Goal: Book appointment/travel/reservation

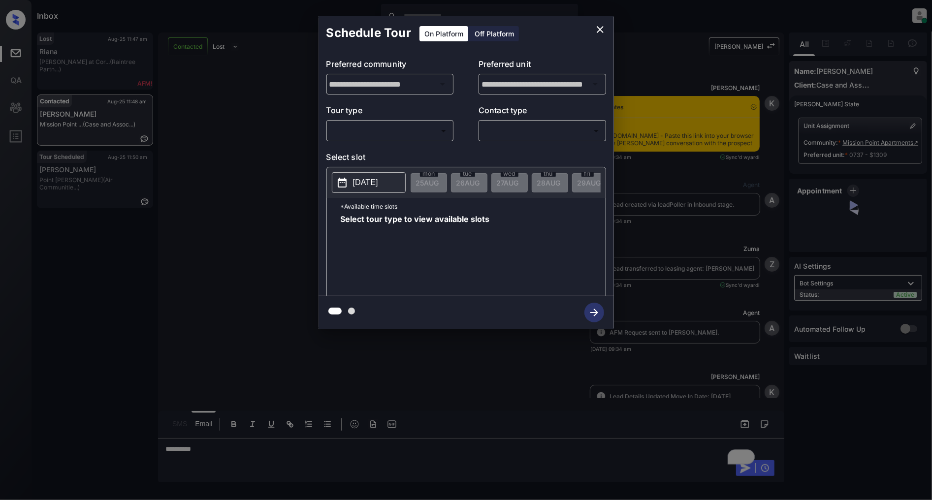
scroll to position [3603, 0]
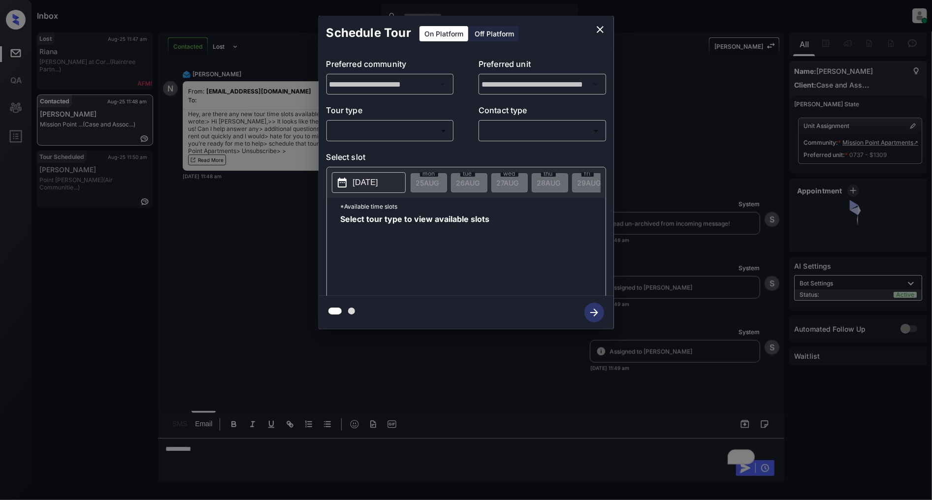
click at [418, 134] on body "Inbox Patrick Deasis Online Set yourself offline Set yourself on break Profile …" at bounding box center [466, 250] width 932 height 500
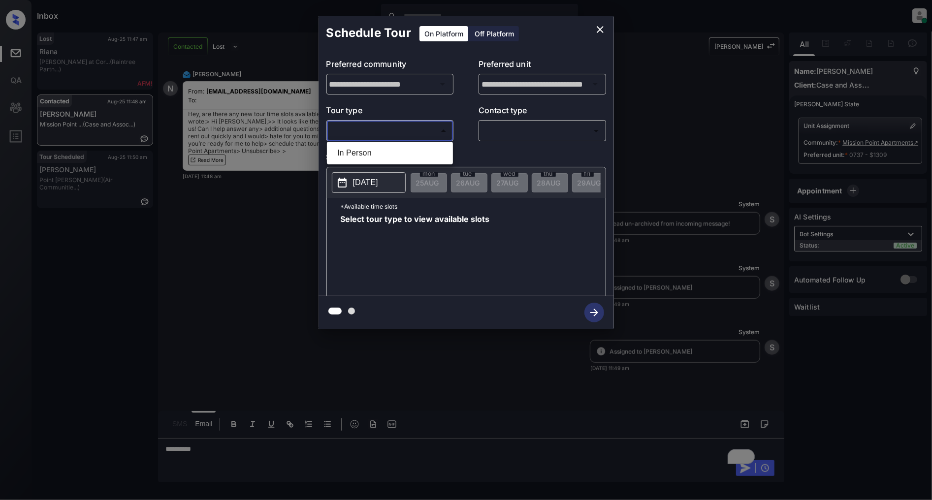
click at [394, 154] on li "In Person" at bounding box center [389, 153] width 121 height 18
type input "********"
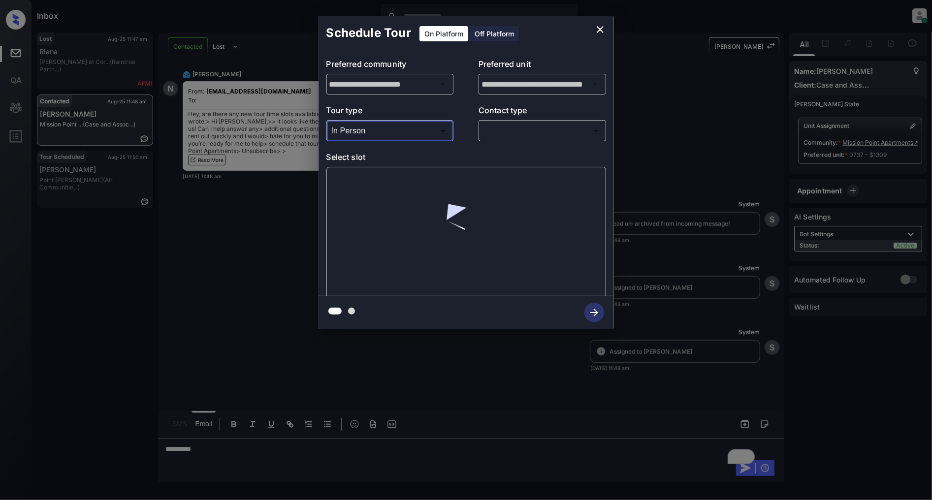
click at [530, 131] on body "Inbox Patrick Deasis Online Set yourself offline Set yourself on break Profile …" at bounding box center [466, 250] width 932 height 500
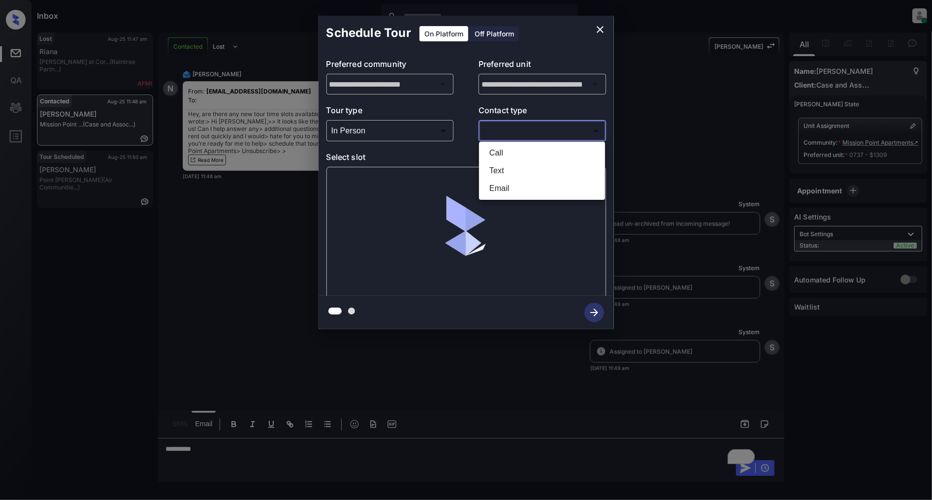
click at [510, 169] on li "Text" at bounding box center [542, 171] width 121 height 18
type input "****"
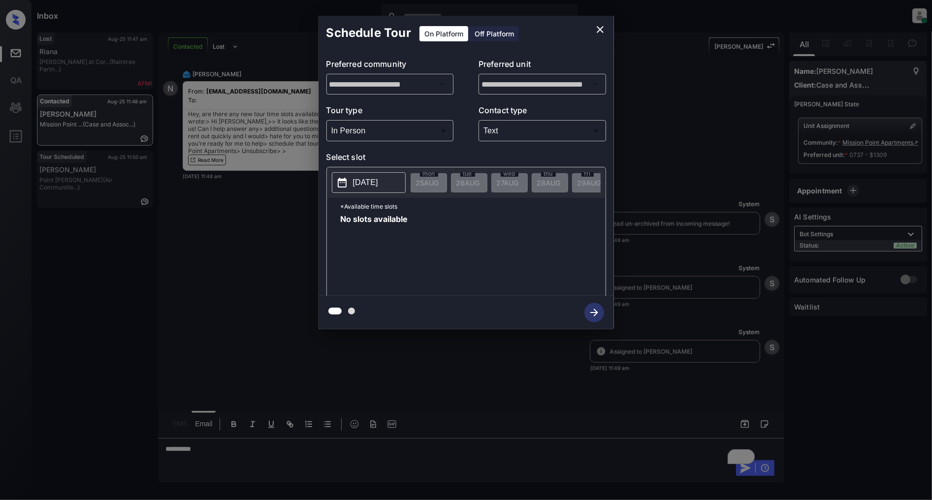
click at [378, 189] on p "[DATE]" at bounding box center [365, 183] width 25 height 12
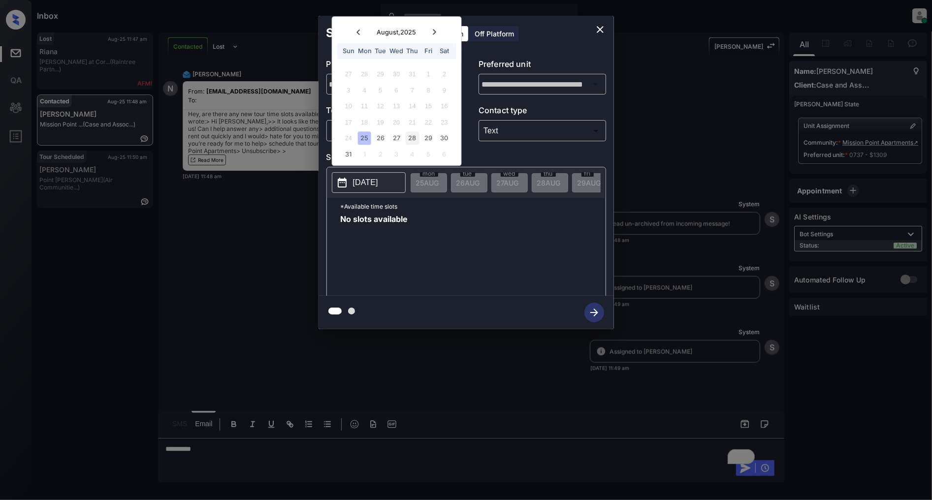
click at [413, 137] on div "28" at bounding box center [412, 138] width 13 height 13
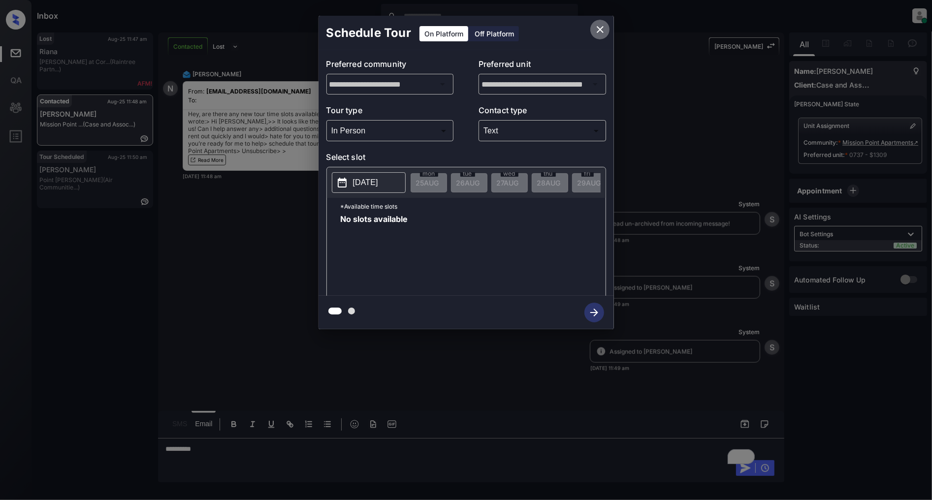
click at [598, 22] on button "close" at bounding box center [600, 30] width 20 height 20
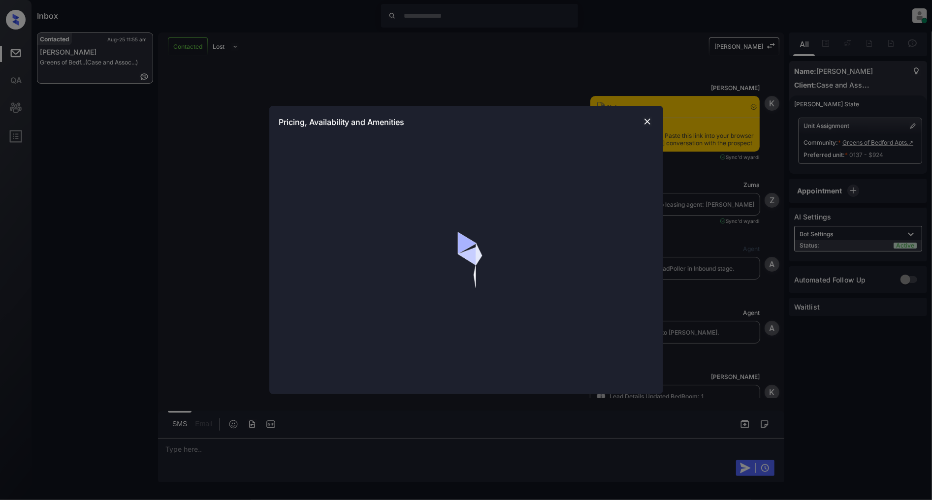
scroll to position [1426, 0]
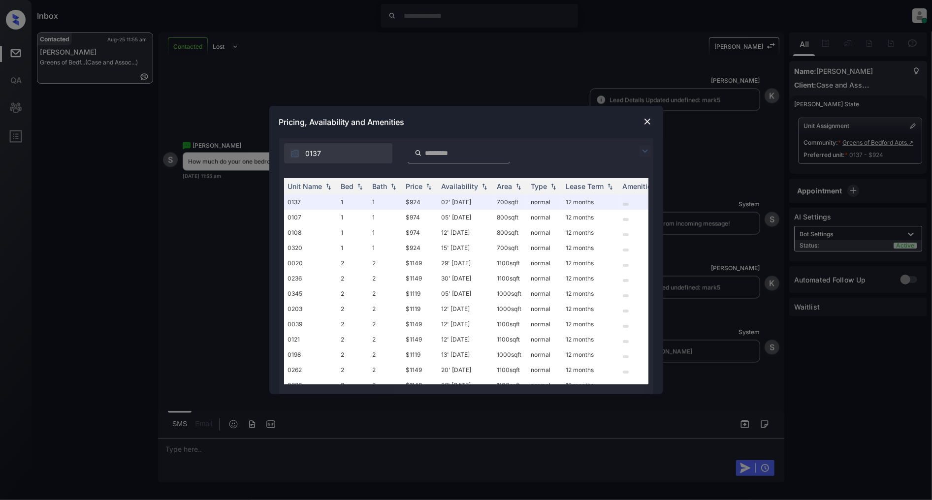
click at [645, 150] on img at bounding box center [645, 151] width 12 height 12
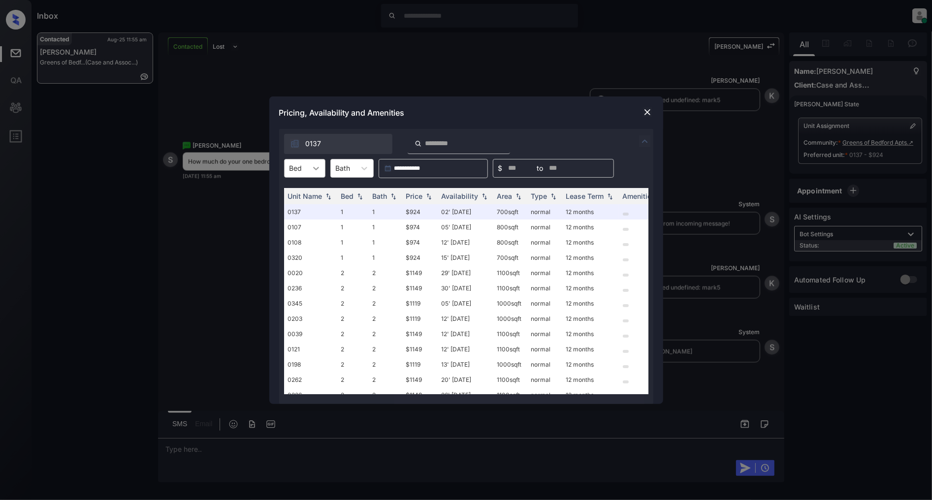
click at [313, 169] on icon at bounding box center [316, 168] width 10 height 10
click at [305, 193] on div "1" at bounding box center [304, 193] width 41 height 18
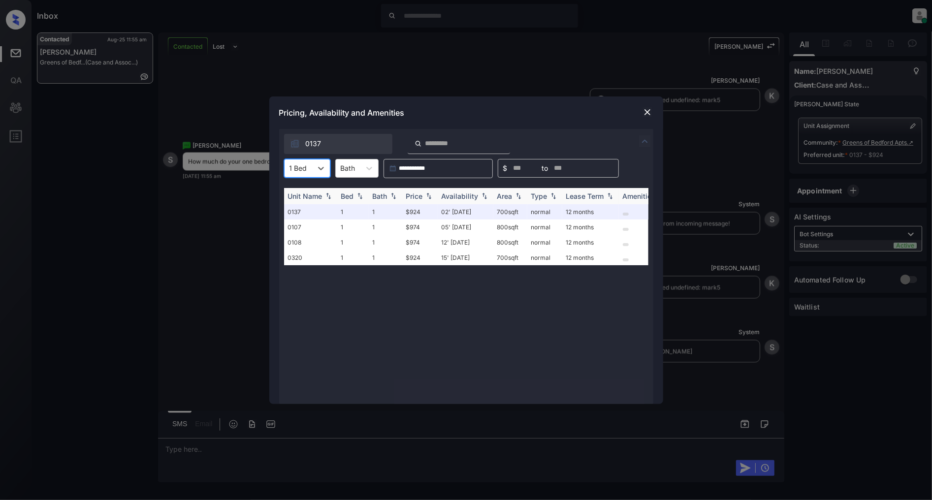
click at [426, 198] on img at bounding box center [429, 196] width 10 height 7
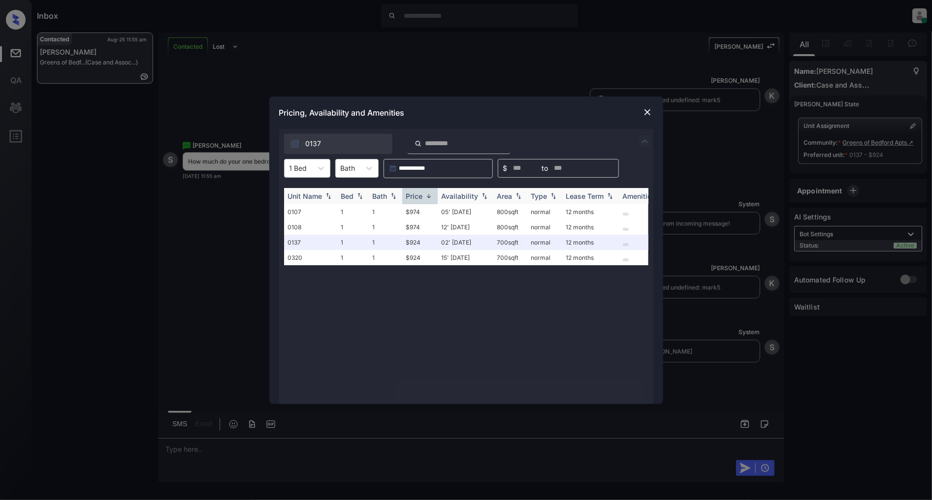
click at [426, 198] on img at bounding box center [429, 196] width 10 height 7
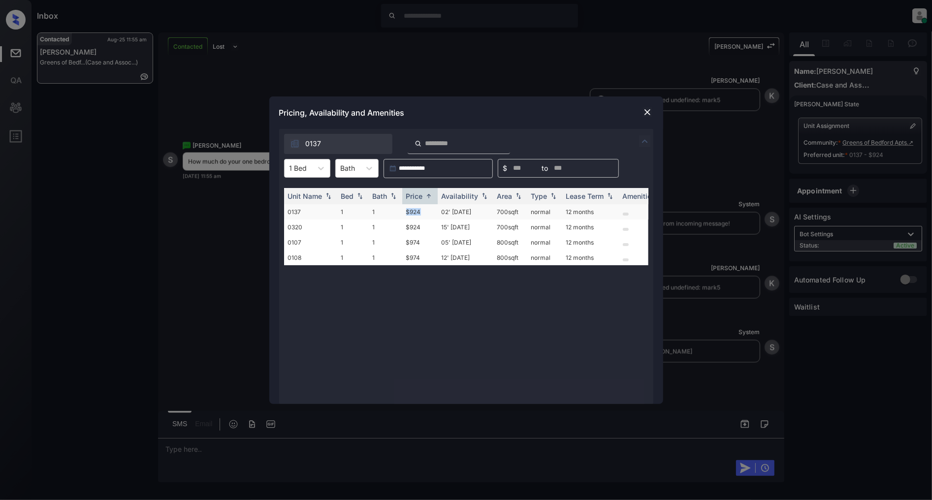
drag, startPoint x: 429, startPoint y: 210, endPoint x: 406, endPoint y: 212, distance: 23.2
click at [406, 212] on td "$924" at bounding box center [419, 211] width 35 height 15
copy td "$924"
click at [648, 109] on img at bounding box center [648, 112] width 10 height 10
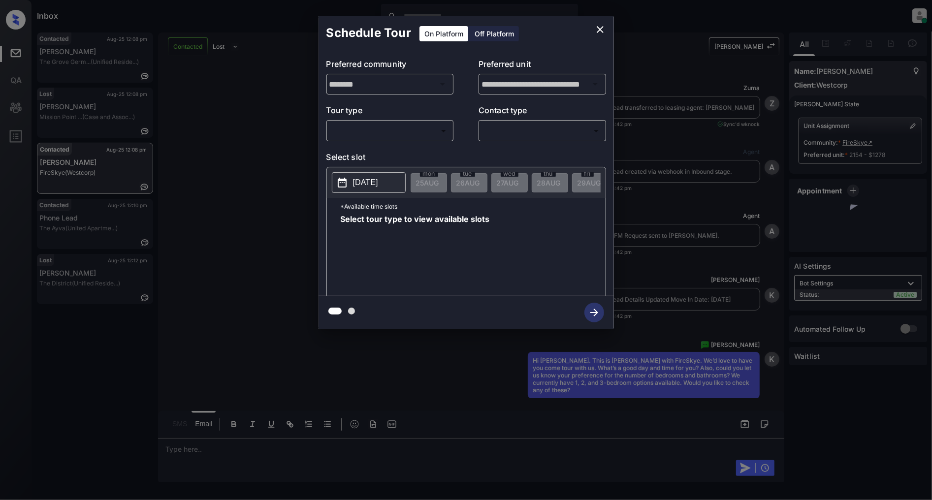
scroll to position [1015, 0]
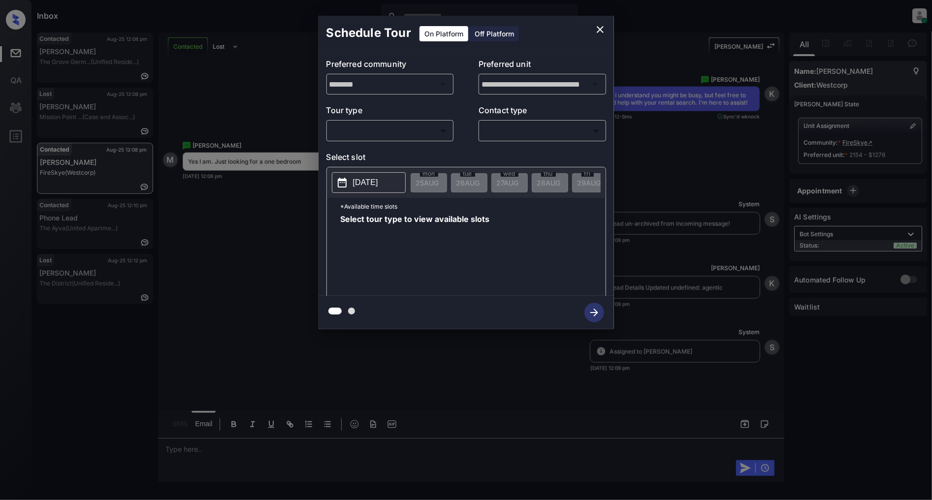
click at [353, 134] on body "Inbox Patrick Deasis Online Set yourself offline Set yourself on break Profile …" at bounding box center [466, 250] width 932 height 500
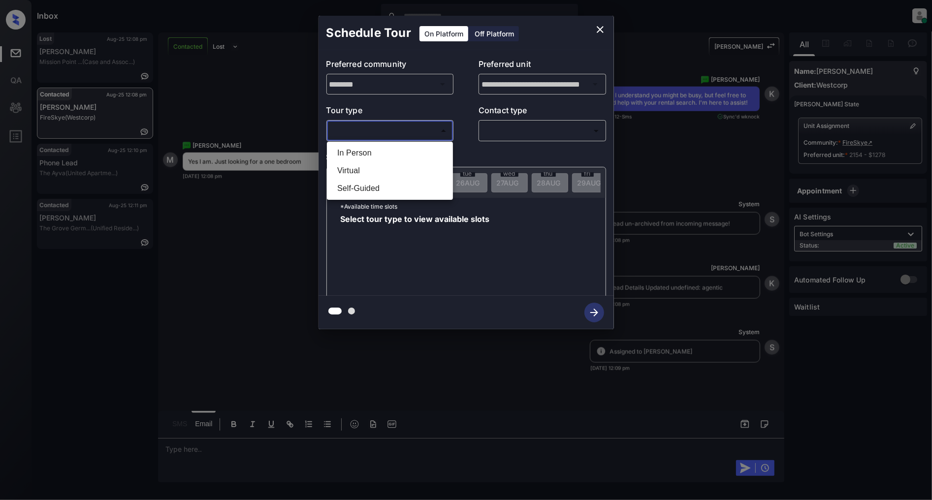
click at [356, 154] on li "In Person" at bounding box center [389, 153] width 121 height 18
type input "********"
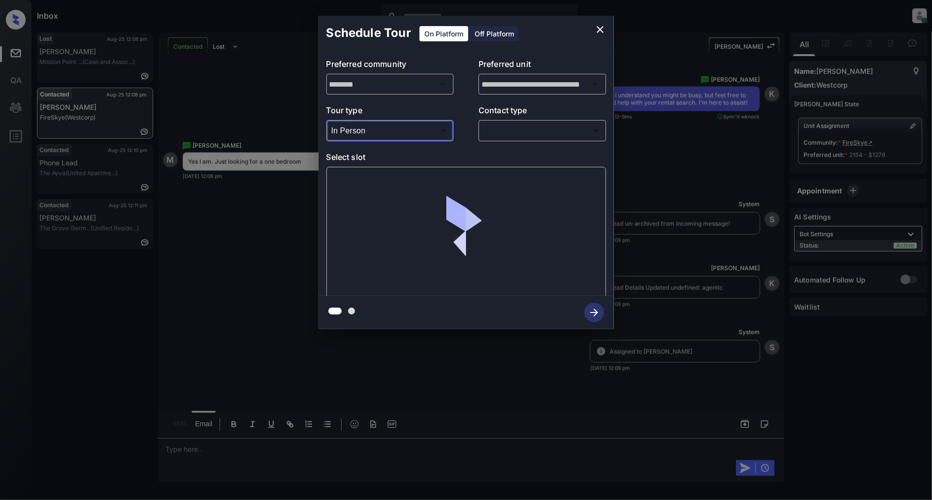
click at [533, 133] on body "Inbox Patrick Deasis Online Set yourself offline Set yourself on break Profile …" at bounding box center [466, 250] width 932 height 500
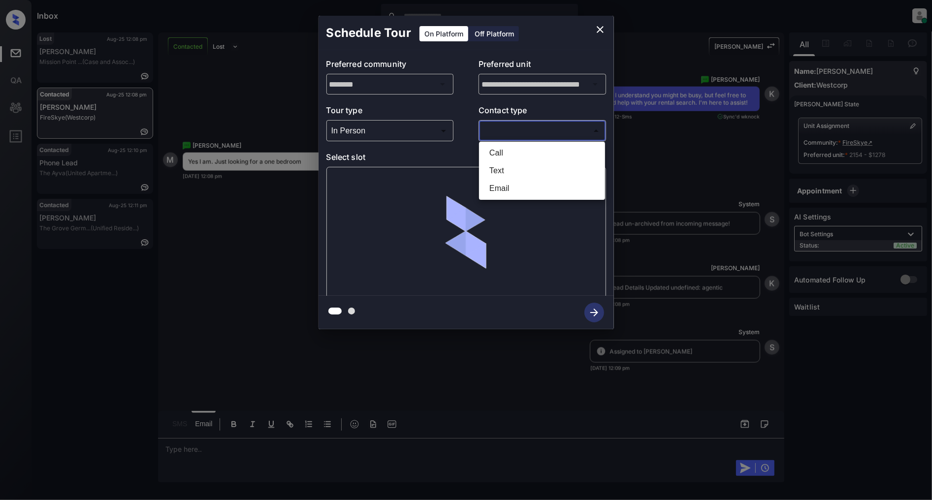
click at [495, 172] on li "Text" at bounding box center [542, 171] width 121 height 18
type input "****"
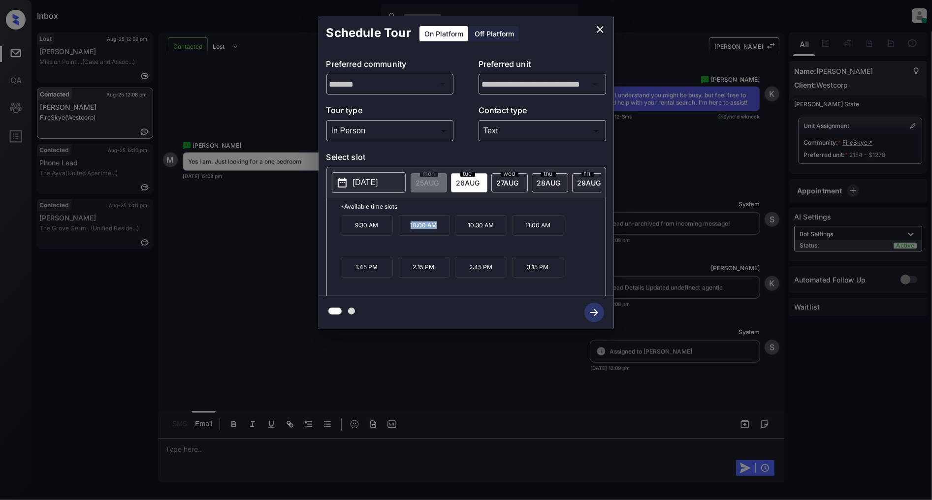
drag, startPoint x: 424, startPoint y: 229, endPoint x: 386, endPoint y: 227, distance: 38.0
click at [386, 228] on div "9:30 AM 10:00 AM 10:30 AM 11:00 AM 1:45 PM 2:15 PM 2:45 PM 3:15 PM" at bounding box center [473, 254] width 265 height 79
click at [382, 248] on div "9:30 AM 10:00 AM 10:30 AM 11:00 AM 1:45 PM 2:15 PM 2:45 PM 3:15 PM" at bounding box center [473, 254] width 265 height 79
drag, startPoint x: 383, startPoint y: 232, endPoint x: 340, endPoint y: 232, distance: 42.4
click at [341, 232] on p "9:30 AM" at bounding box center [367, 225] width 52 height 21
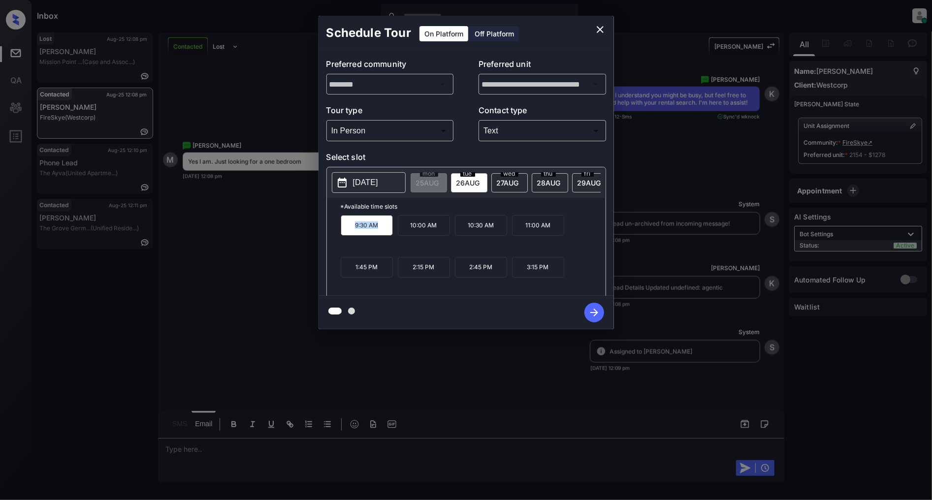
copy p "9:30 AM"
drag, startPoint x: 554, startPoint y: 234, endPoint x: 523, endPoint y: 234, distance: 31.0
click at [523, 234] on p "11:00 AM" at bounding box center [538, 225] width 52 height 21
copy p "11:00 AM"
drag, startPoint x: 498, startPoint y: 274, endPoint x: 467, endPoint y: 274, distance: 31.0
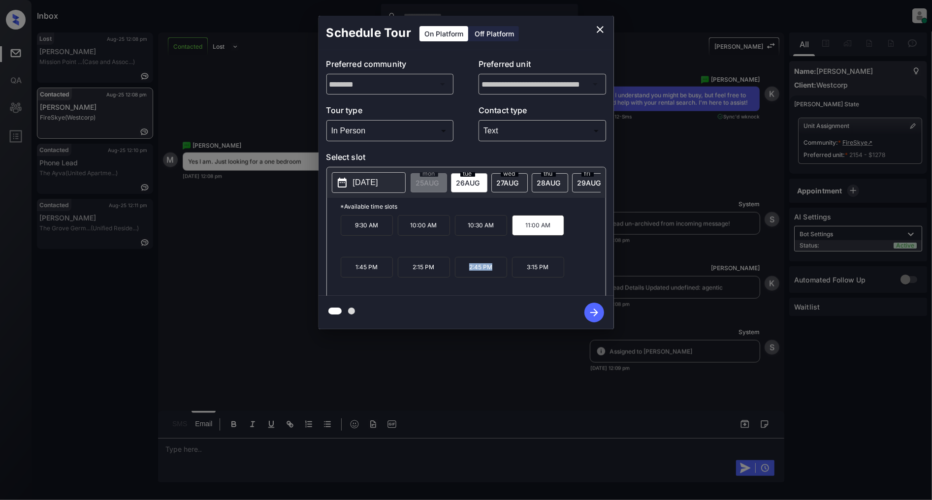
click at [467, 274] on p "2:45 PM" at bounding box center [481, 267] width 52 height 21
copy p "2:45 PM"
click at [599, 30] on icon "close" at bounding box center [600, 29] width 7 height 7
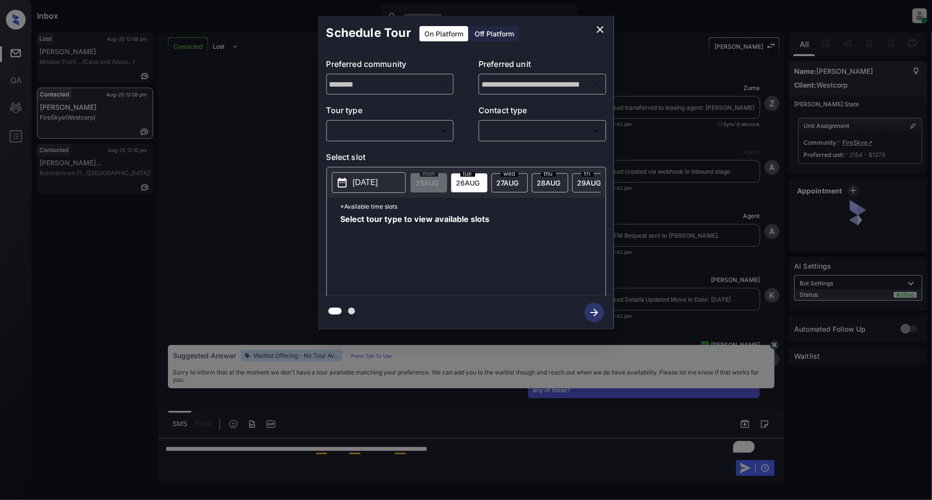
scroll to position [1015, 0]
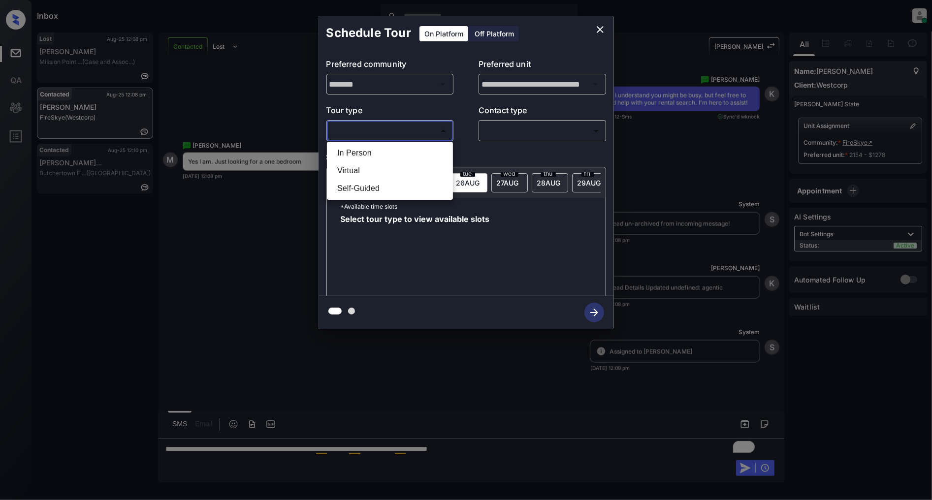
click at [385, 133] on body "Inbox Patrick Deasis Online Set yourself offline Set yourself on break Profile …" at bounding box center [466, 250] width 932 height 500
click at [381, 152] on li "In Person" at bounding box center [389, 153] width 121 height 18
type input "********"
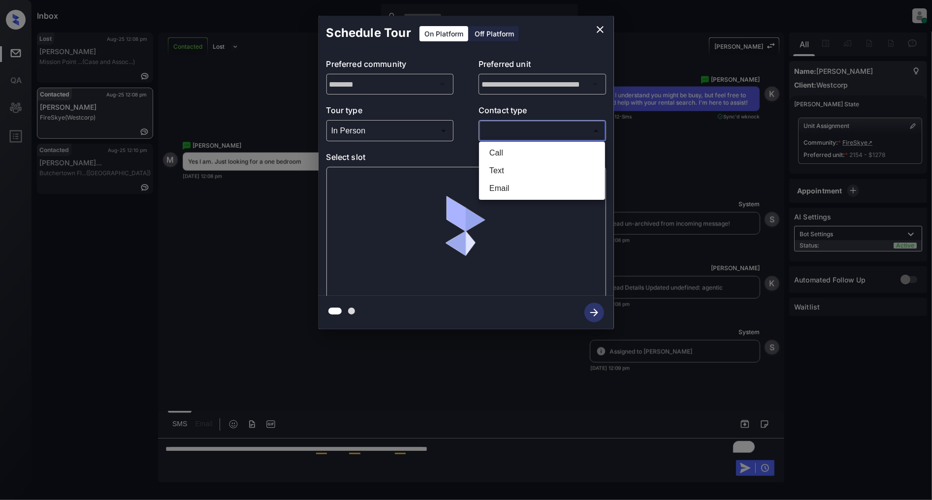
click at [525, 129] on body "Inbox Patrick Deasis Online Set yourself offline Set yourself on break Profile …" at bounding box center [466, 250] width 932 height 500
click at [525, 169] on li "Text" at bounding box center [542, 171] width 121 height 18
type input "****"
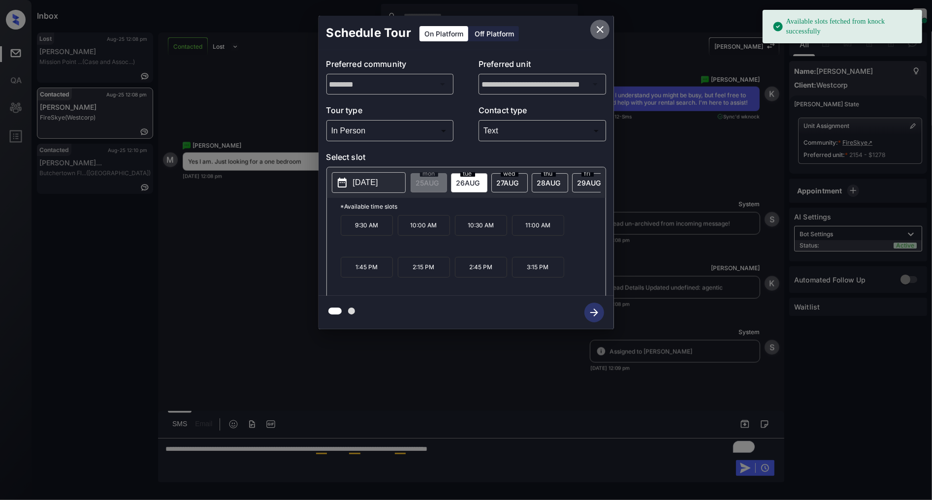
click at [597, 28] on icon "close" at bounding box center [600, 30] width 12 height 12
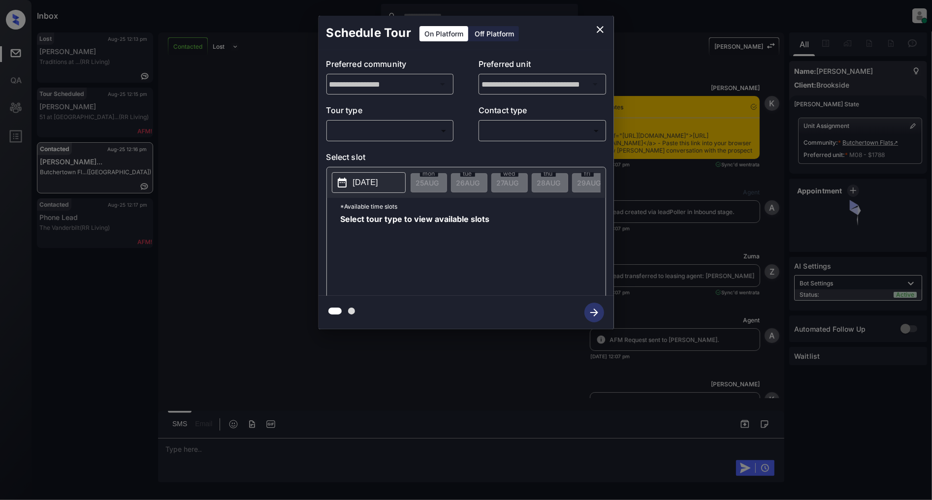
scroll to position [449, 0]
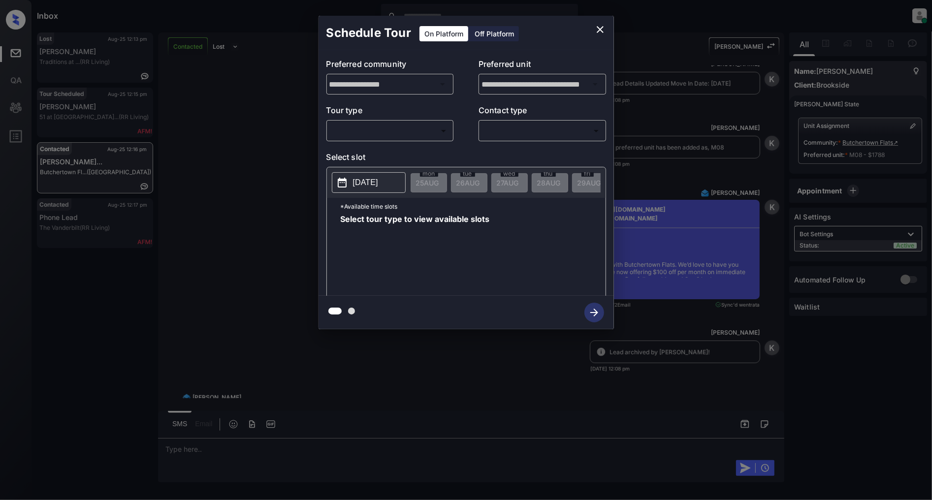
click at [408, 133] on body "Inbox [PERSON_NAME] Online Set yourself offline Set yourself on break Profile S…" at bounding box center [466, 250] width 932 height 500
click at [362, 156] on li "In Person" at bounding box center [389, 153] width 121 height 18
type input "********"
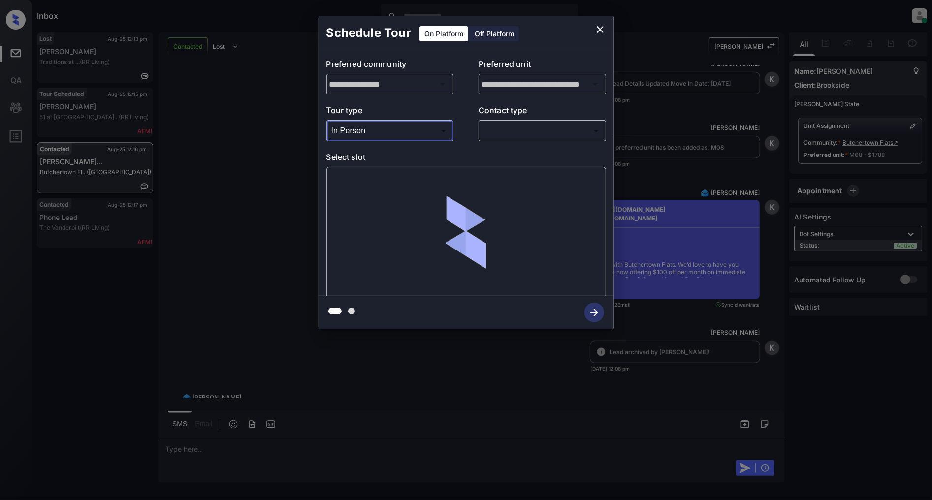
click at [520, 141] on div "​ ​" at bounding box center [543, 130] width 128 height 21
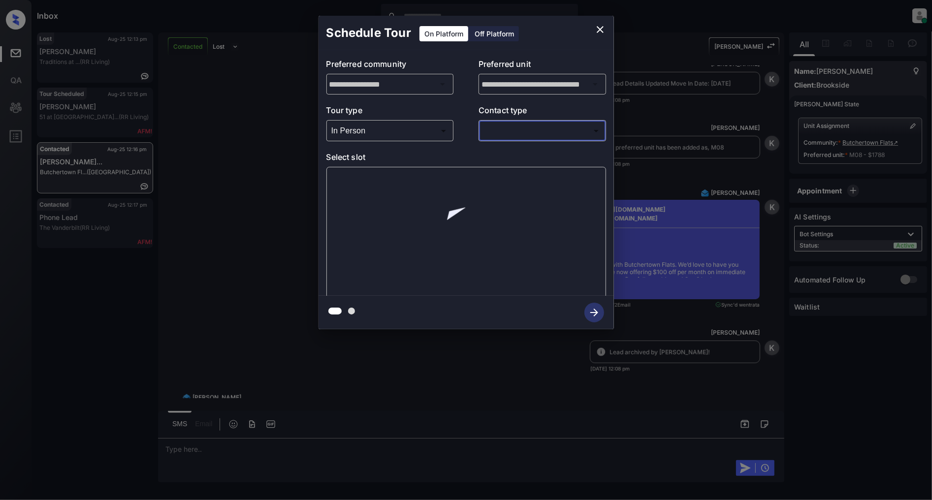
click at [519, 138] on body "Inbox [PERSON_NAME] Online Set yourself offline Set yourself on break Profile S…" at bounding box center [466, 250] width 932 height 500
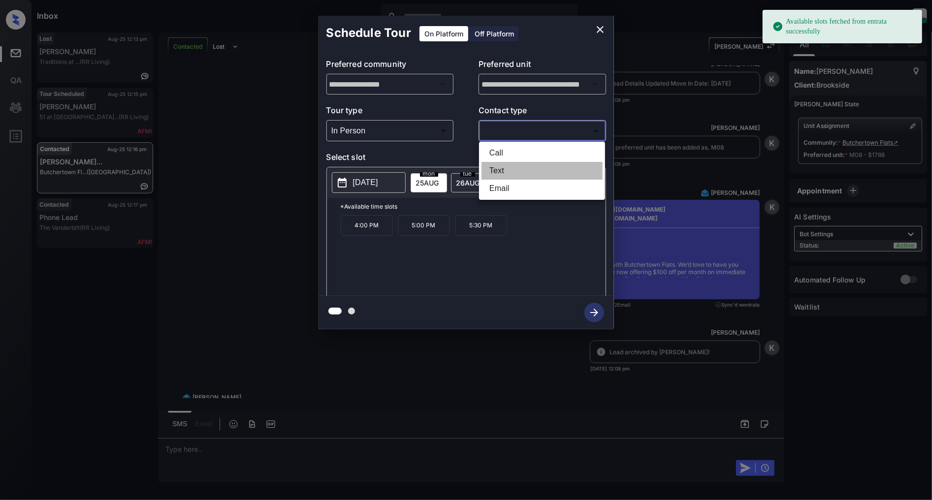
click at [501, 170] on li "Text" at bounding box center [542, 171] width 121 height 18
type input "****"
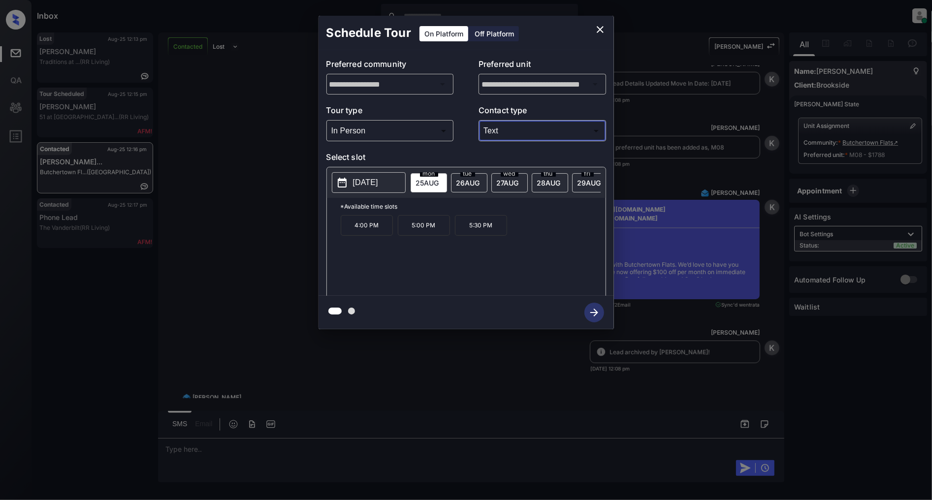
click at [377, 179] on p "2025-08-25" at bounding box center [365, 183] width 25 height 12
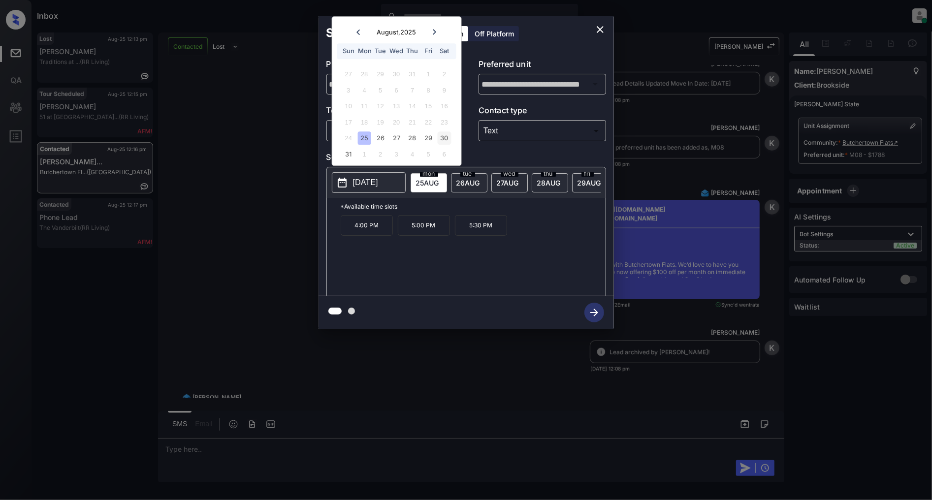
click at [445, 140] on div "30" at bounding box center [444, 138] width 13 height 13
click at [482, 233] on p "11:00 AM" at bounding box center [481, 225] width 52 height 20
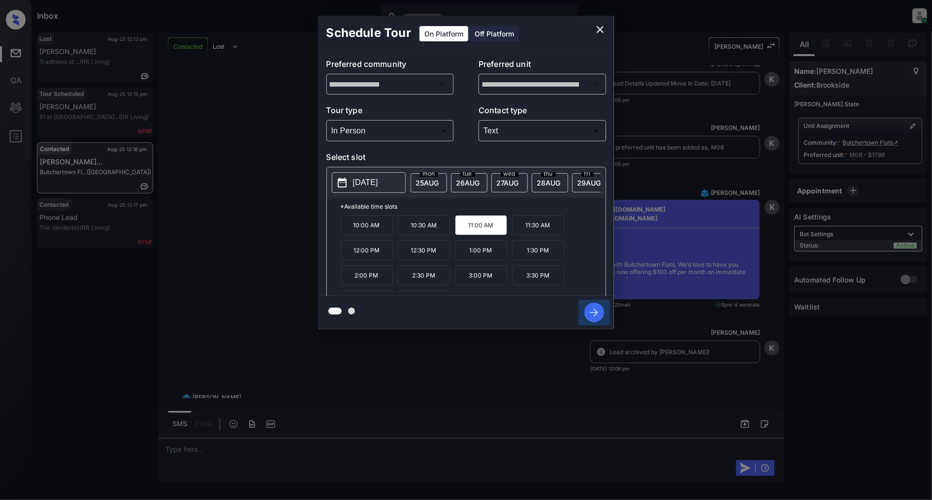
click at [598, 316] on icon "button" at bounding box center [595, 313] width 20 height 20
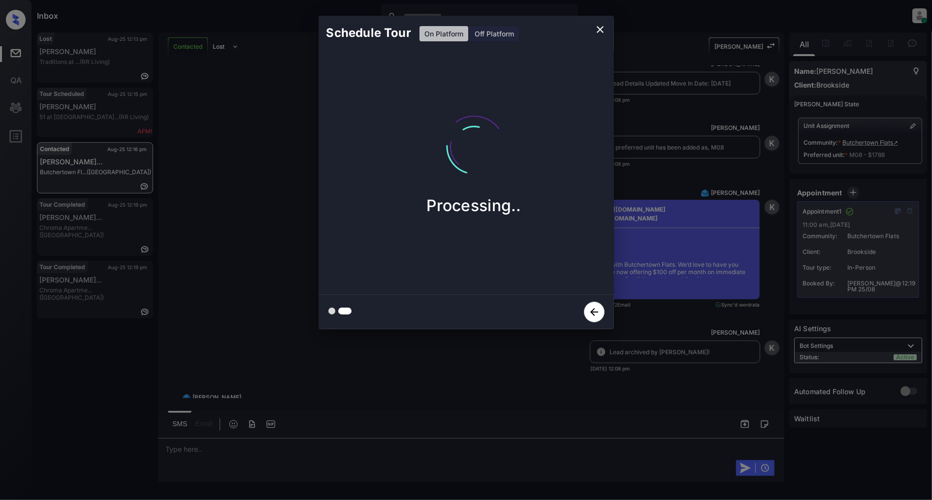
click at [601, 32] on icon "close" at bounding box center [600, 30] width 12 height 12
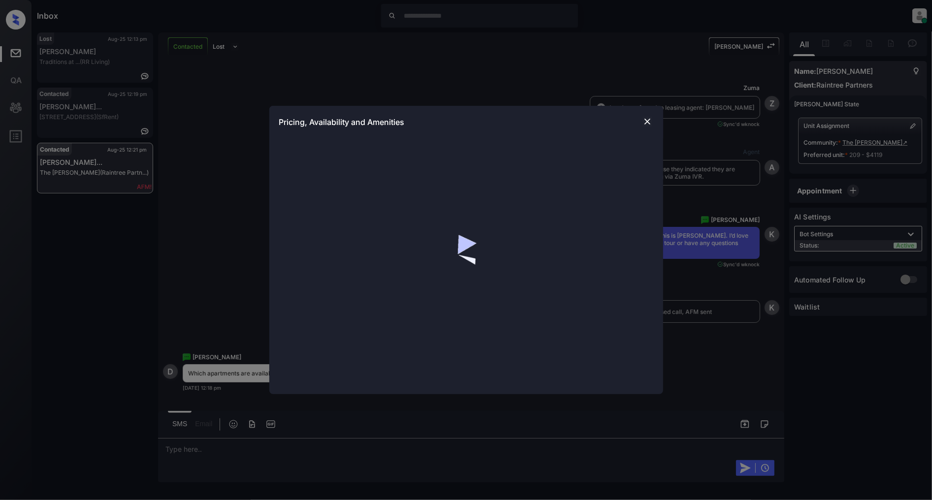
scroll to position [790, 0]
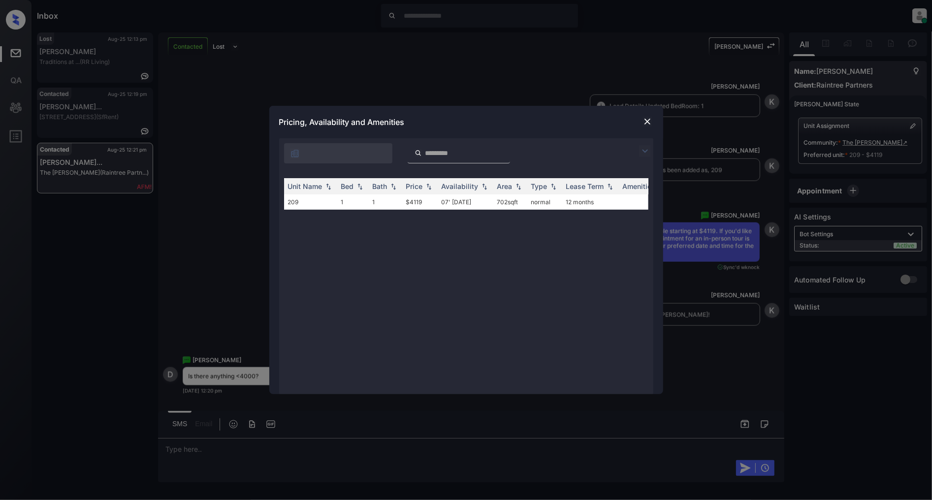
click at [645, 121] on img at bounding box center [648, 122] width 10 height 10
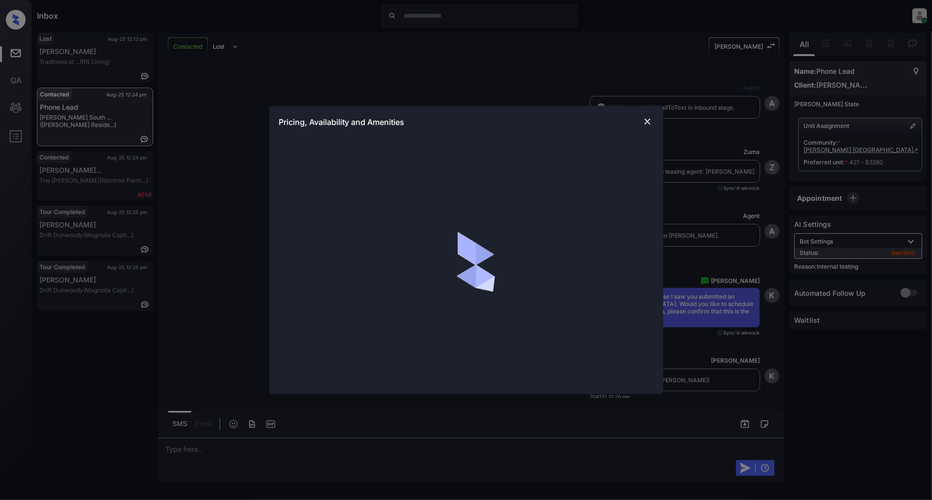
scroll to position [934, 0]
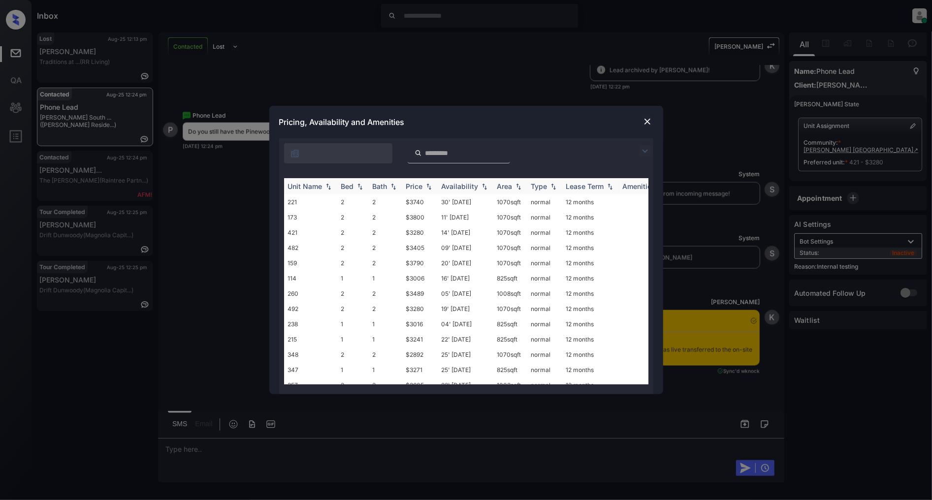
click at [423, 188] on div "Price" at bounding box center [420, 186] width 28 height 8
click at [409, 215] on td "$2892" at bounding box center [419, 217] width 35 height 15
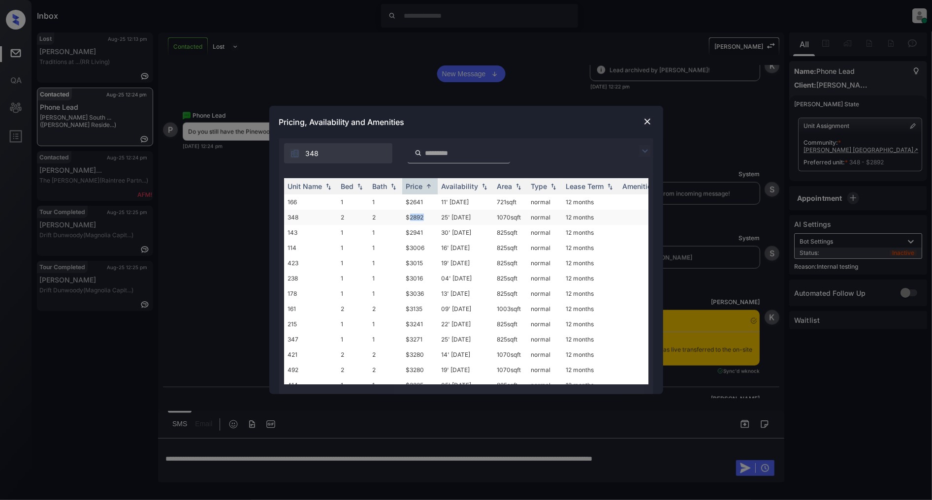
click at [422, 213] on td "$2892" at bounding box center [419, 217] width 35 height 15
drag, startPoint x: 425, startPoint y: 214, endPoint x: 391, endPoint y: 214, distance: 34.5
click at [391, 214] on tr "348 2 2 $2892 25' Jul 25 1070 sqft normal 12 months" at bounding box center [541, 217] width 515 height 15
copy tr "$2892"
click at [645, 125] on img at bounding box center [648, 122] width 10 height 10
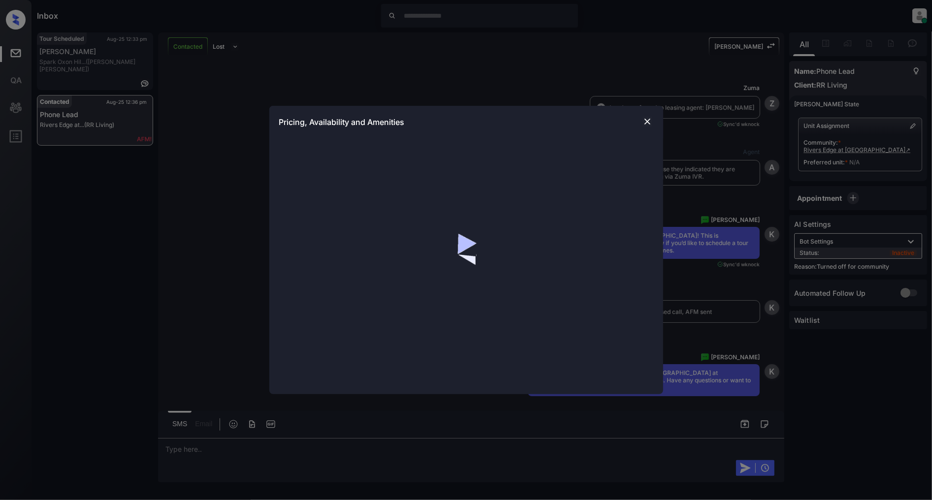
scroll to position [944, 0]
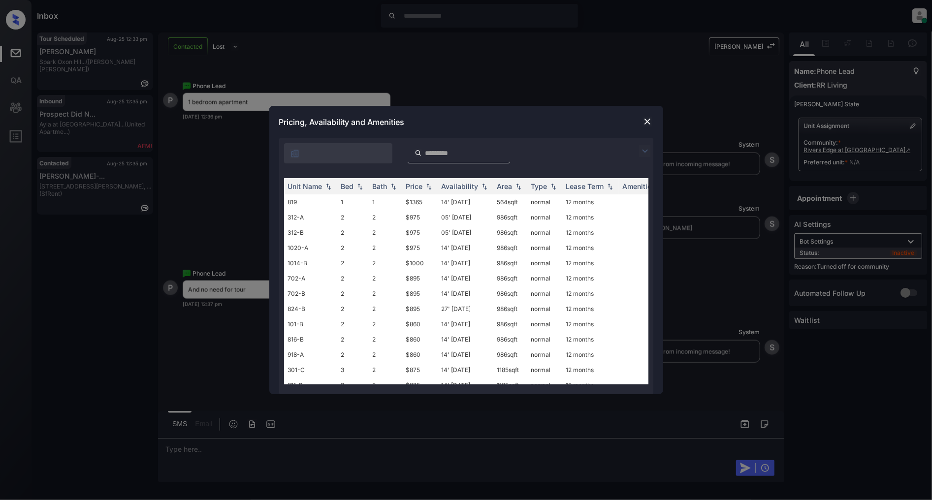
click at [646, 154] on img at bounding box center [645, 151] width 12 height 12
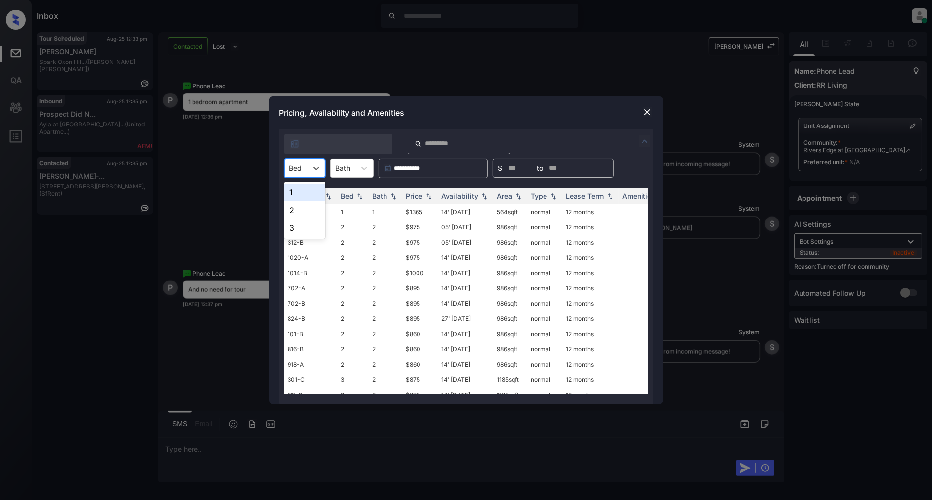
click at [298, 171] on div at bounding box center [296, 168] width 13 height 10
click at [299, 194] on div "1" at bounding box center [304, 193] width 41 height 18
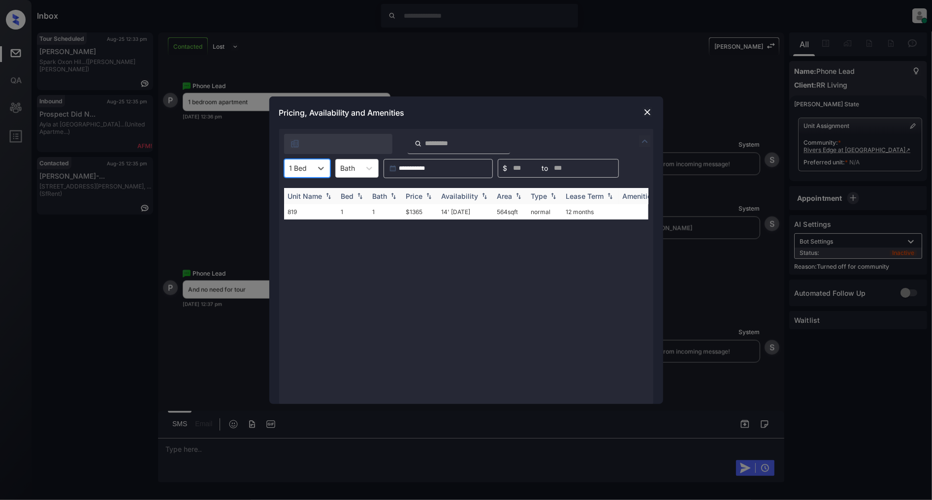
click at [424, 198] on img at bounding box center [429, 196] width 10 height 7
drag, startPoint x: 425, startPoint y: 210, endPoint x: 383, endPoint y: 212, distance: 41.9
click at [383, 212] on tr "819 1 1 $1365 14' Aug 25 564 sqft normal 12 months" at bounding box center [541, 211] width 515 height 15
copy tr "$1365"
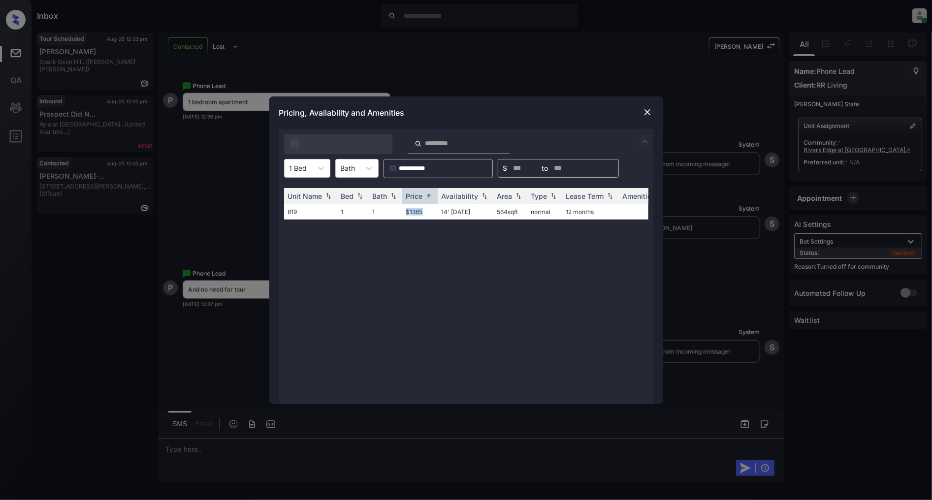
click at [644, 112] on img at bounding box center [648, 112] width 10 height 10
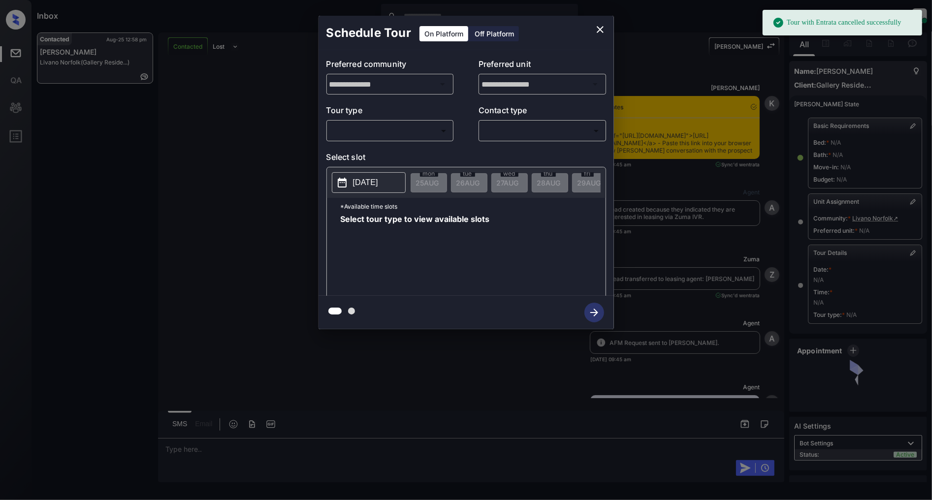
scroll to position [11935, 0]
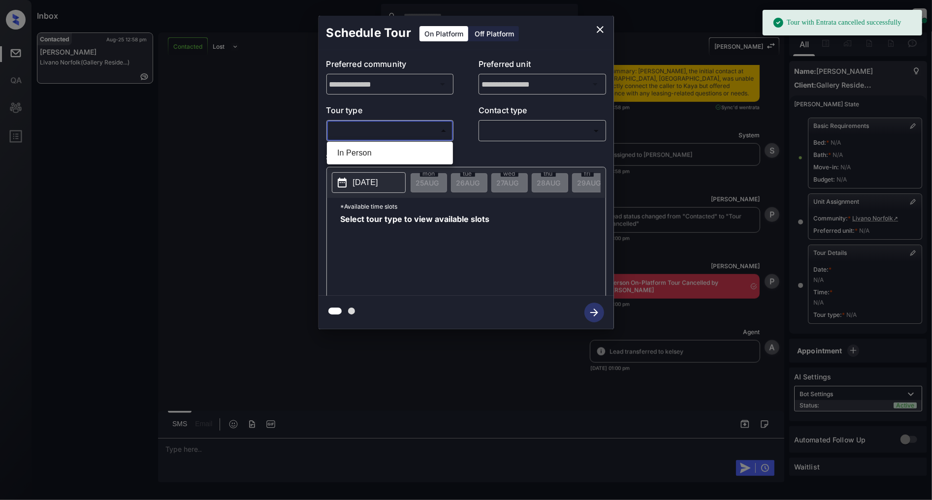
click at [402, 133] on body "Tour with Entrata cancelled successfully Inbox Patrick Deasis Online Set yourse…" at bounding box center [466, 250] width 932 height 500
click at [370, 163] on ul "In Person" at bounding box center [390, 153] width 126 height 23
click at [379, 155] on li "In Person" at bounding box center [389, 153] width 121 height 18
type input "********"
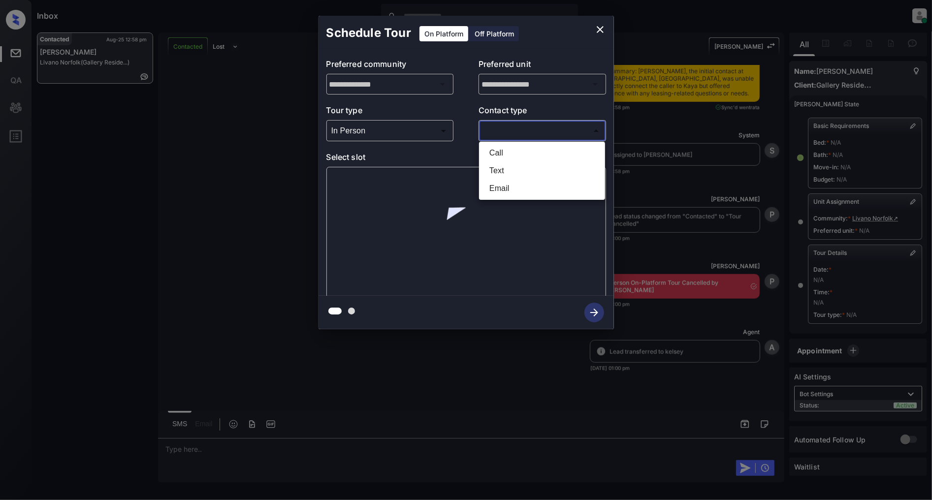
click at [524, 126] on body "Inbox Patrick Deasis Online Set yourself offline Set yourself on break Profile …" at bounding box center [466, 250] width 932 height 500
click at [513, 171] on li "Text" at bounding box center [542, 171] width 121 height 18
type input "****"
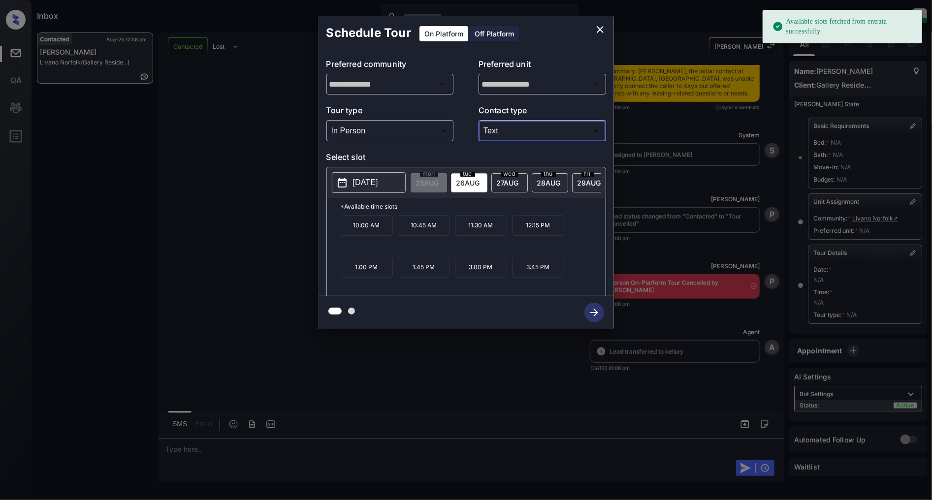
click at [244, 177] on div "**********" at bounding box center [466, 172] width 932 height 345
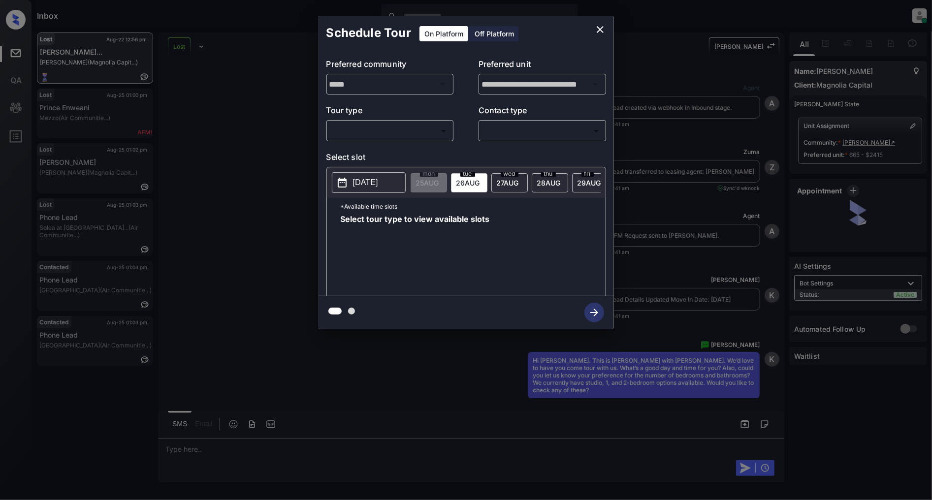
scroll to position [7468, 0]
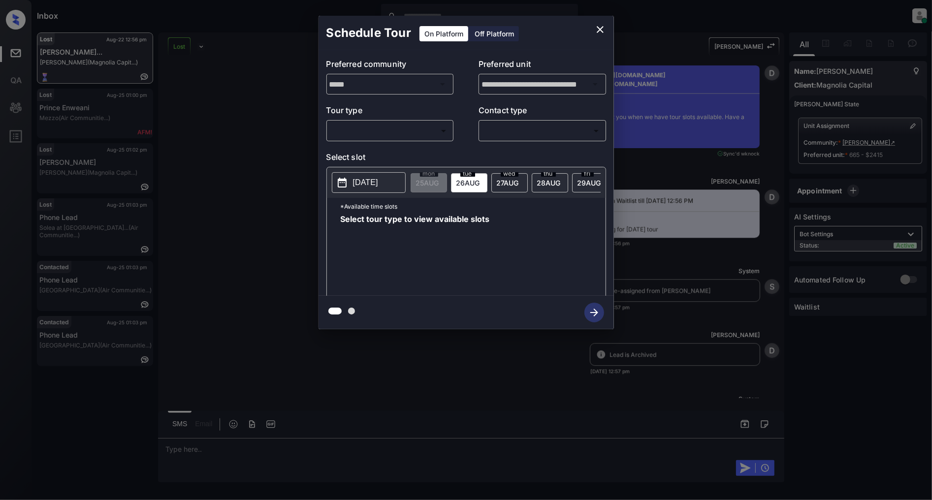
click at [404, 130] on body "Inbox Patrick Deasis Online Set yourself offline Set yourself on break Profile …" at bounding box center [466, 250] width 932 height 500
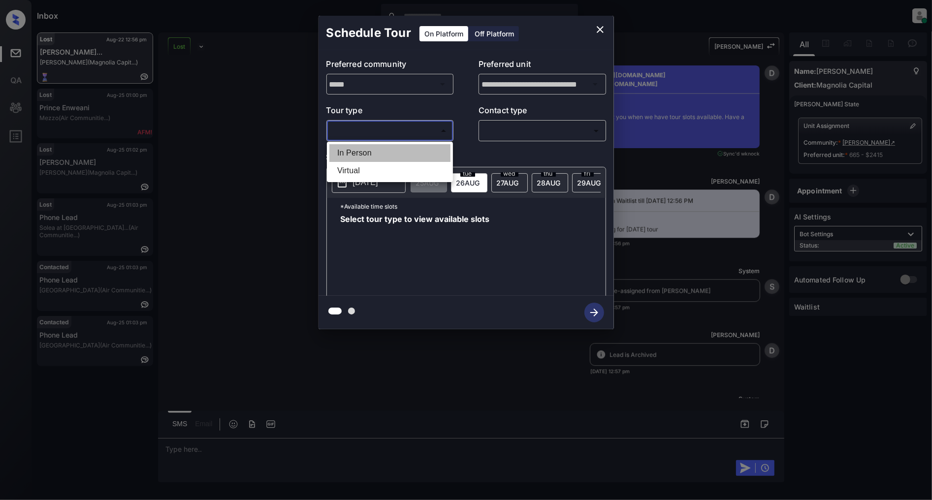
click at [357, 147] on li "In Person" at bounding box center [389, 153] width 121 height 18
type input "********"
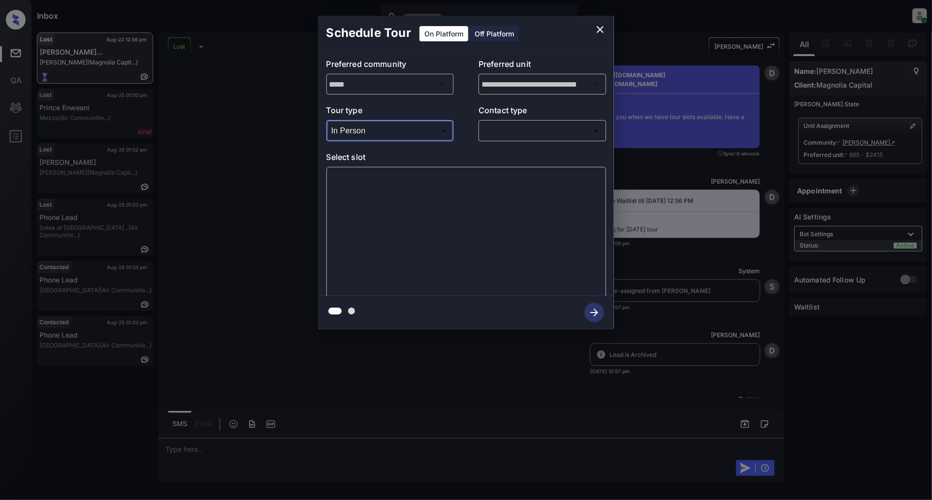
click at [529, 129] on body "Inbox Patrick Deasis Online Set yourself offline Set yourself on break Profile …" at bounding box center [466, 250] width 932 height 500
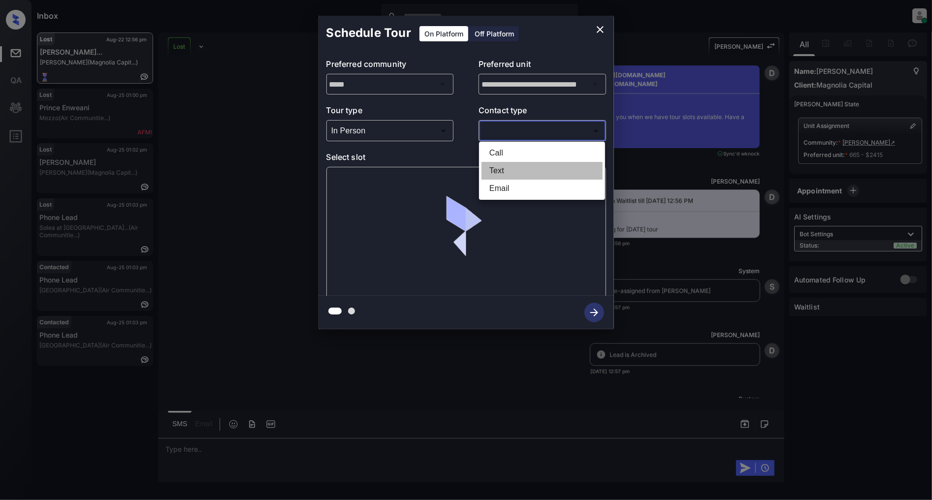
click at [513, 165] on li "Text" at bounding box center [542, 171] width 121 height 18
type input "****"
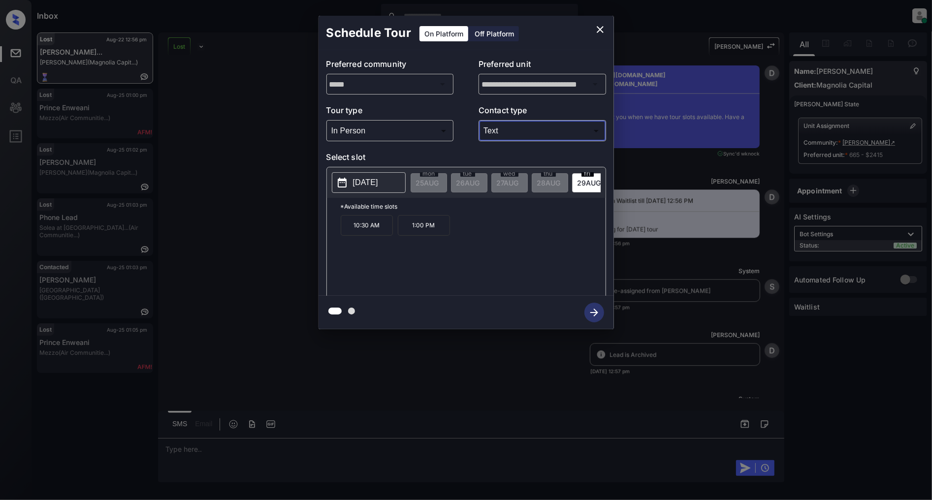
click at [489, 267] on div "10:30 AM 1:00 PM" at bounding box center [473, 254] width 265 height 79
click at [597, 32] on icon "close" at bounding box center [600, 29] width 7 height 7
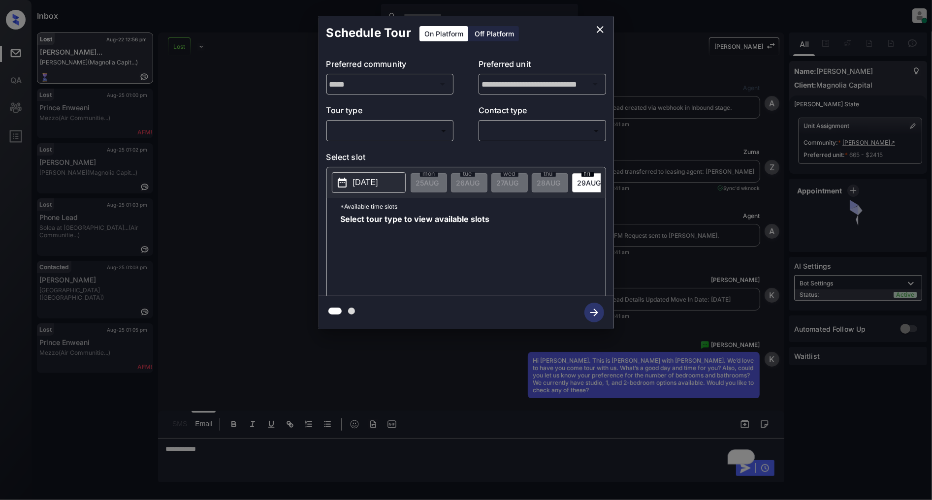
scroll to position [7468, 0]
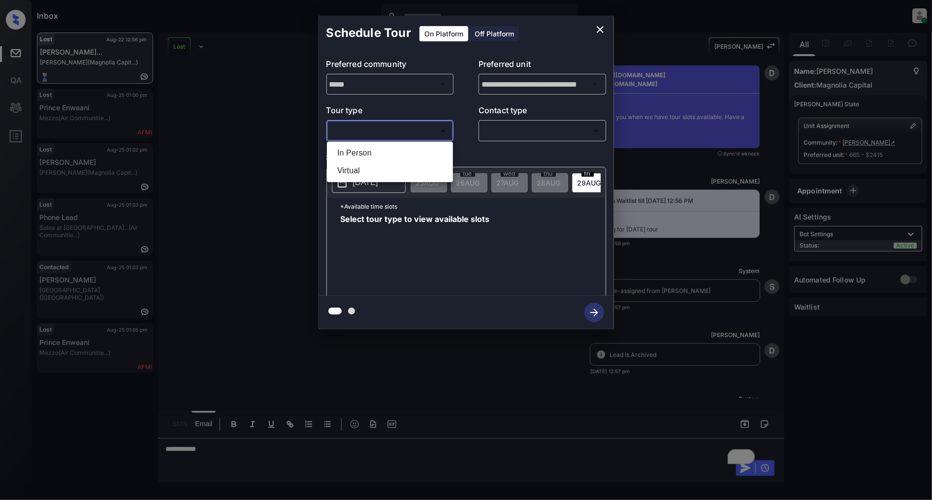
click at [383, 131] on body "Inbox [PERSON_NAME] Online Set yourself offline Set yourself on break Profile S…" at bounding box center [466, 250] width 932 height 500
click at [368, 154] on li "In Person" at bounding box center [389, 153] width 121 height 18
type input "********"
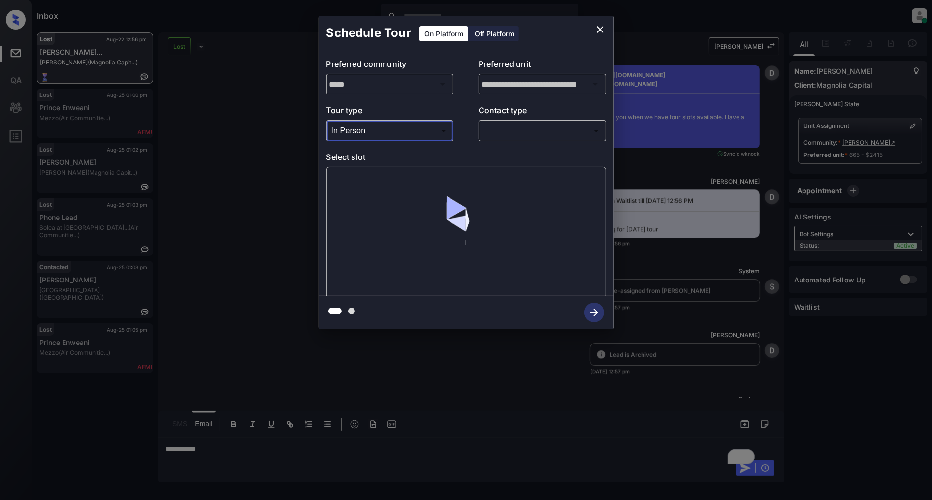
click at [549, 130] on body "Inbox Patrick Deasis Online Set yourself offline Set yourself on break Profile …" at bounding box center [466, 250] width 932 height 500
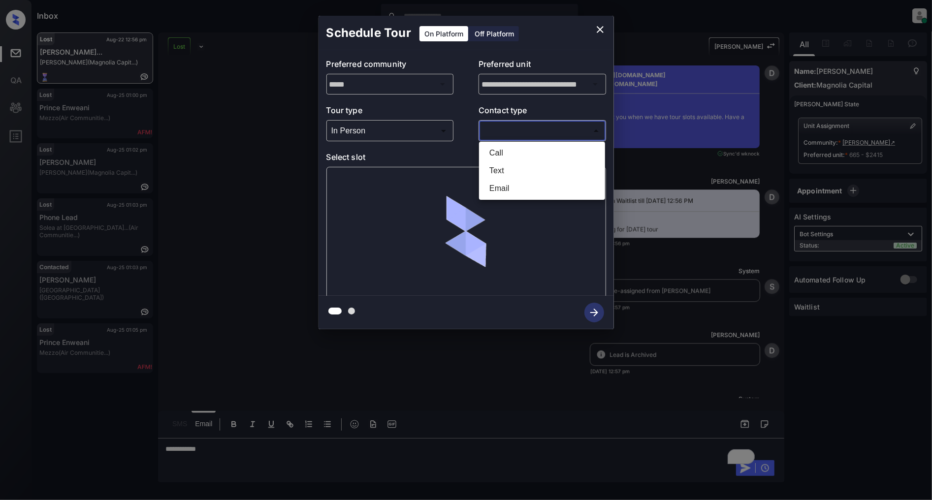
click at [509, 169] on li "Text" at bounding box center [542, 171] width 121 height 18
type input "****"
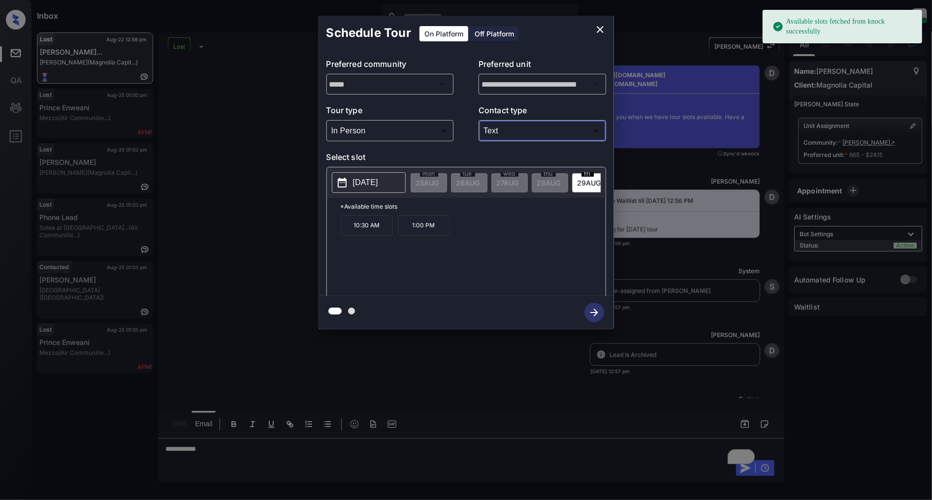
click at [378, 184] on p "[DATE]" at bounding box center [365, 183] width 25 height 12
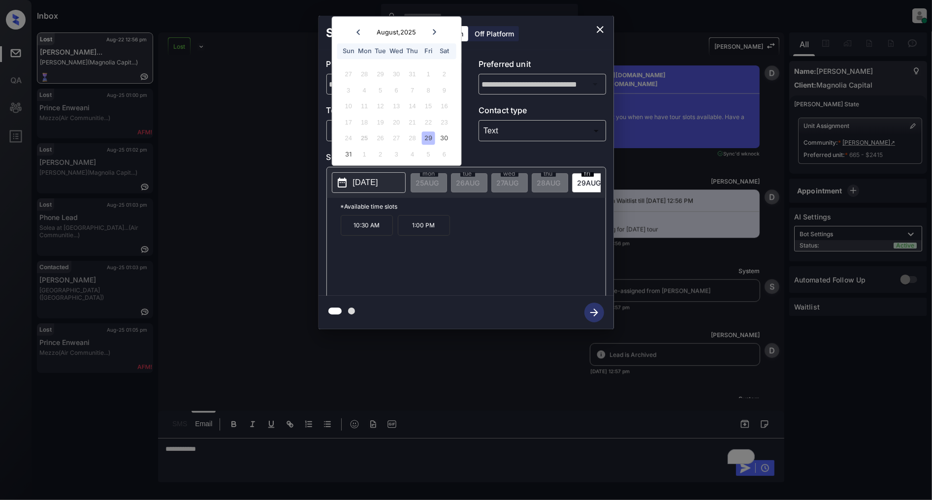
click at [539, 271] on div "10:30 AM 1:00 PM" at bounding box center [473, 254] width 265 height 79
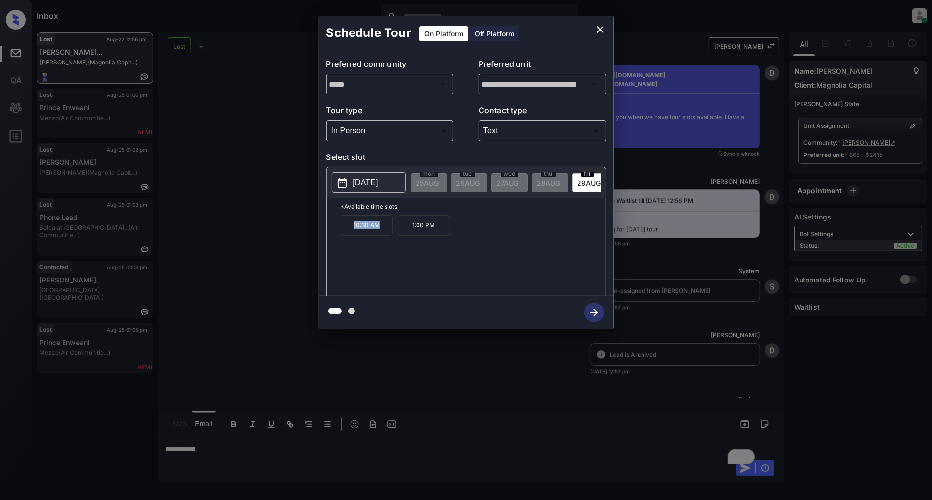
drag, startPoint x: 388, startPoint y: 236, endPoint x: 343, endPoint y: 236, distance: 44.8
click at [343, 236] on p "10:30 AM" at bounding box center [367, 225] width 52 height 21
copy p "10:30 AM"
drag, startPoint x: 439, startPoint y: 232, endPoint x: 411, endPoint y: 233, distance: 27.6
click at [411, 233] on p "1:00 PM" at bounding box center [424, 225] width 52 height 21
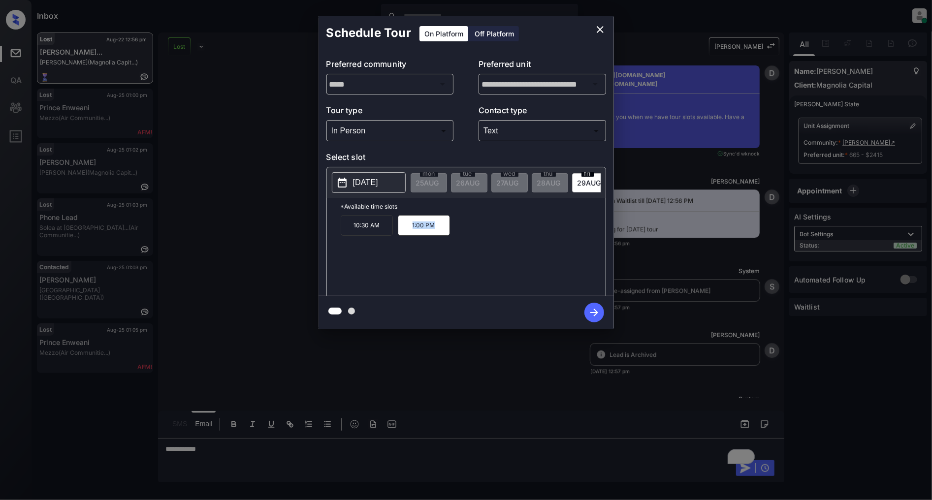
copy p "1:00 PM"
click at [599, 30] on icon "close" at bounding box center [600, 30] width 12 height 12
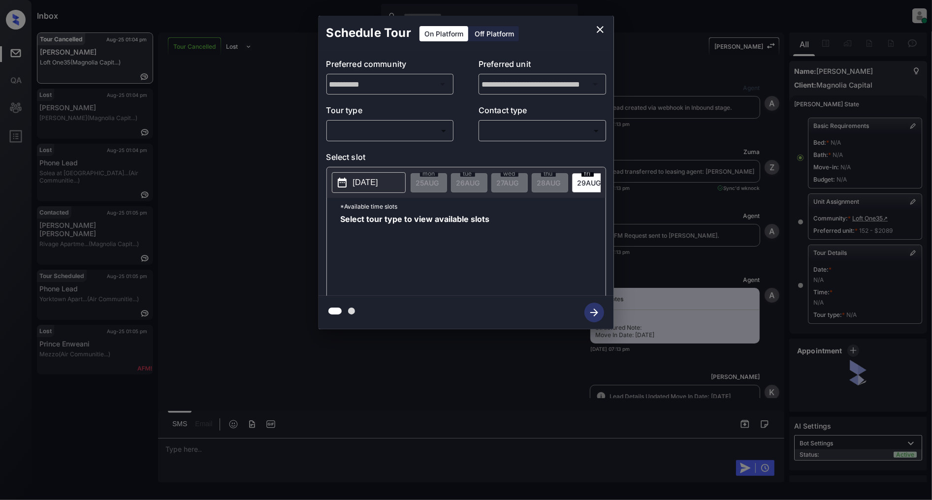
scroll to position [12427, 0]
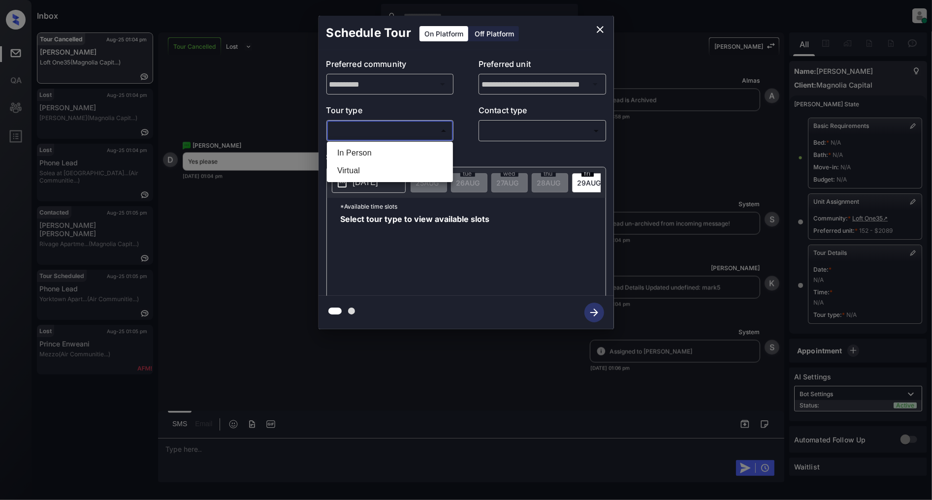
click at [397, 130] on body "Inbox [PERSON_NAME] Online Set yourself offline Set yourself on break Profile S…" at bounding box center [466, 250] width 932 height 500
click at [373, 153] on li "In Person" at bounding box center [389, 153] width 121 height 18
type input "********"
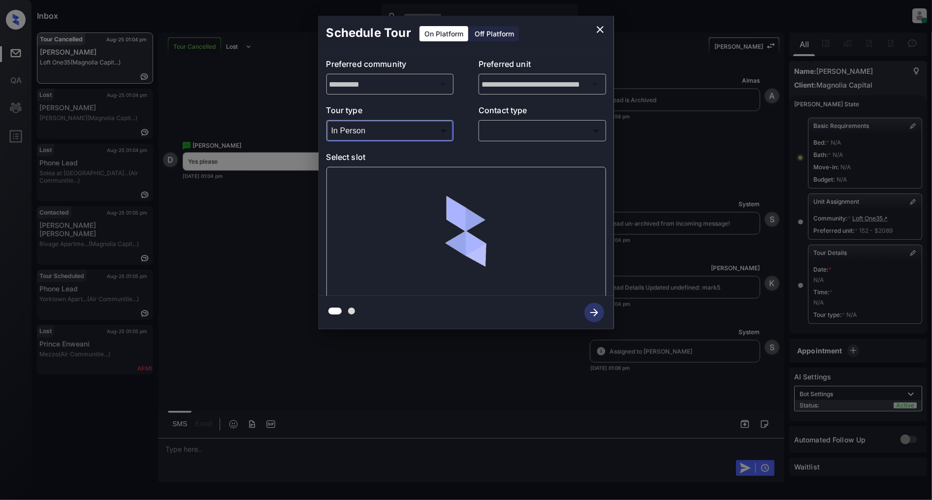
click at [520, 131] on body "Inbox Patrick Deasis Online Set yourself offline Set yourself on break Profile …" at bounding box center [466, 250] width 932 height 500
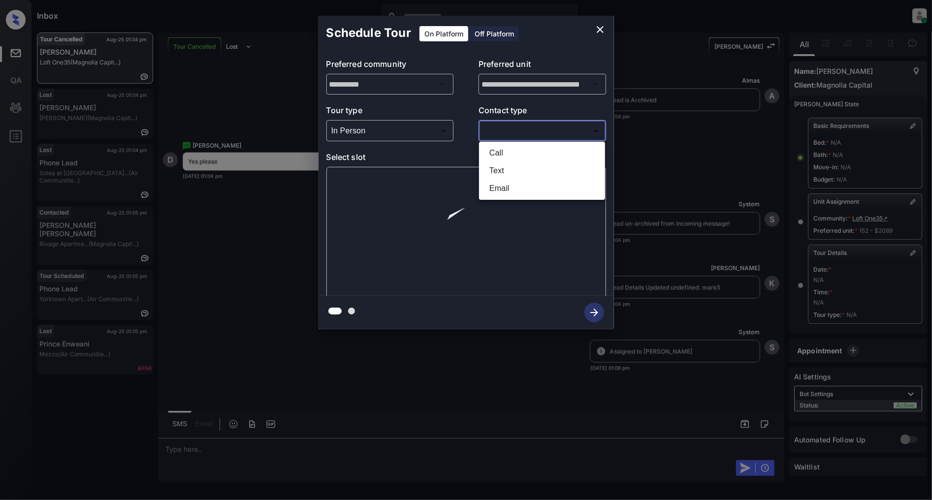
click at [508, 166] on li "Text" at bounding box center [542, 171] width 121 height 18
type input "****"
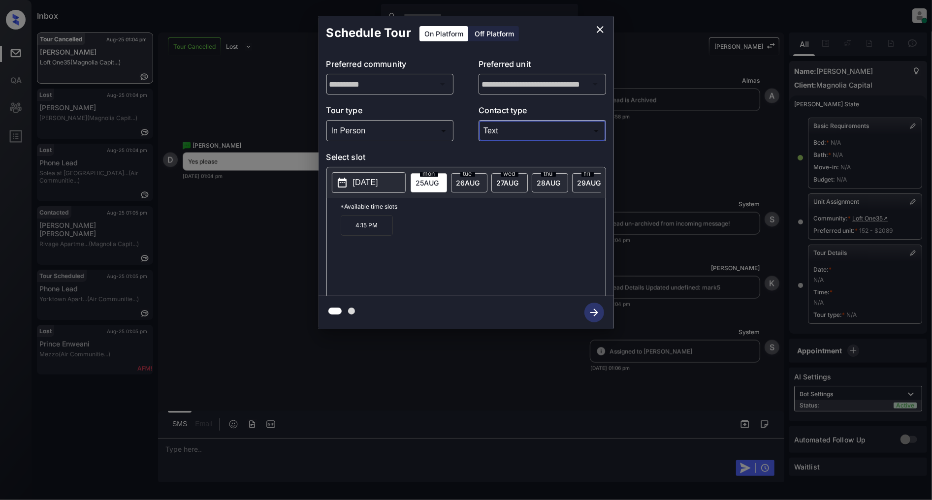
click at [470, 179] on span "26 AUG" at bounding box center [468, 183] width 24 height 8
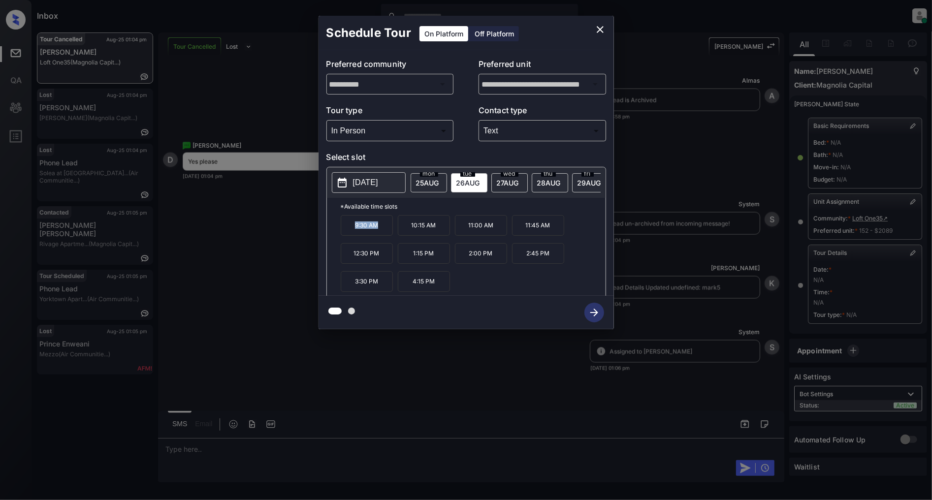
drag, startPoint x: 383, startPoint y: 231, endPoint x: 340, endPoint y: 232, distance: 42.9
click at [340, 232] on div "*Available time slots 9:30 AM 10:15 AM 11:00 AM 11:45 AM 12:30 PM 1:15 PM 2:00 …" at bounding box center [466, 248] width 279 height 101
copy p "9:30 AM"
drag, startPoint x: 380, startPoint y: 259, endPoint x: 340, endPoint y: 259, distance: 39.9
click at [340, 259] on div "*Available time slots 9:30 AM 10:15 AM 11:00 AM 11:45 AM 12:30 PM 1:15 PM 2:00 …" at bounding box center [466, 248] width 279 height 101
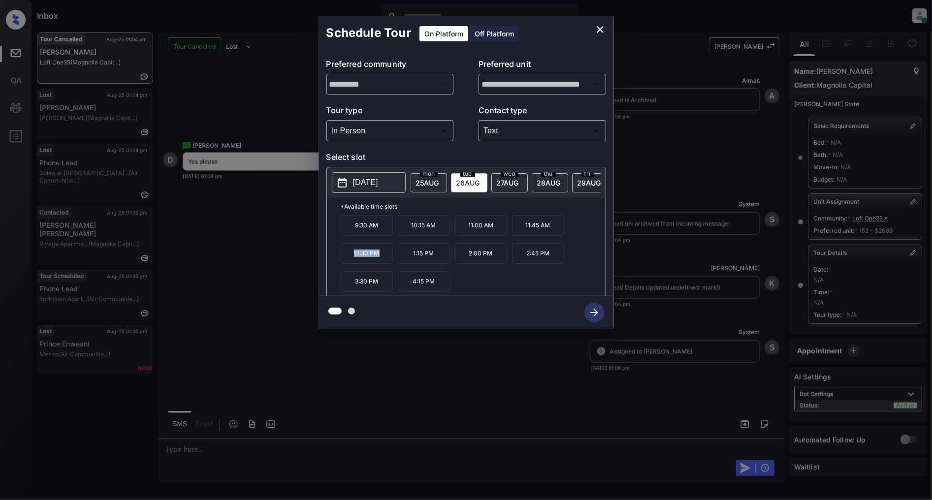
copy p "12:30 PM"
drag, startPoint x: 383, startPoint y: 287, endPoint x: 353, endPoint y: 290, distance: 30.7
click at [353, 290] on p "3:30 PM" at bounding box center [367, 281] width 52 height 21
copy p "3:30 PM"
click at [594, 30] on icon "close" at bounding box center [600, 30] width 12 height 12
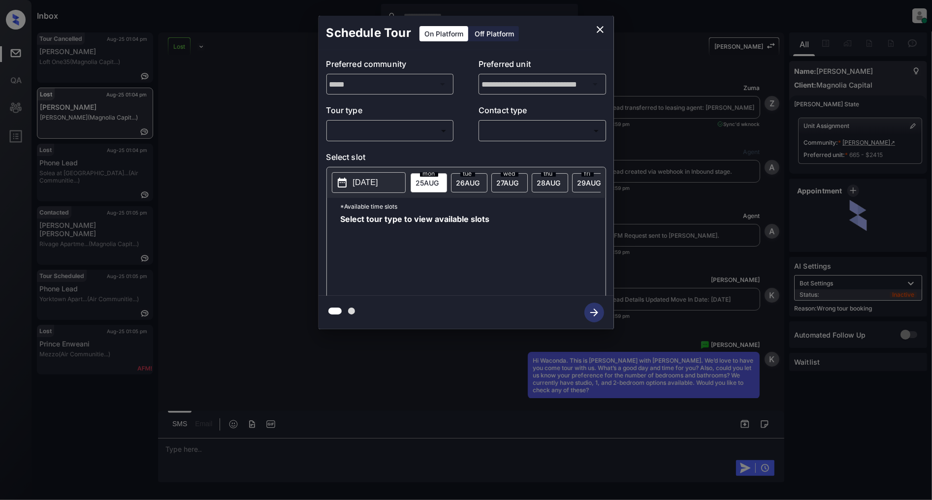
scroll to position [4271, 0]
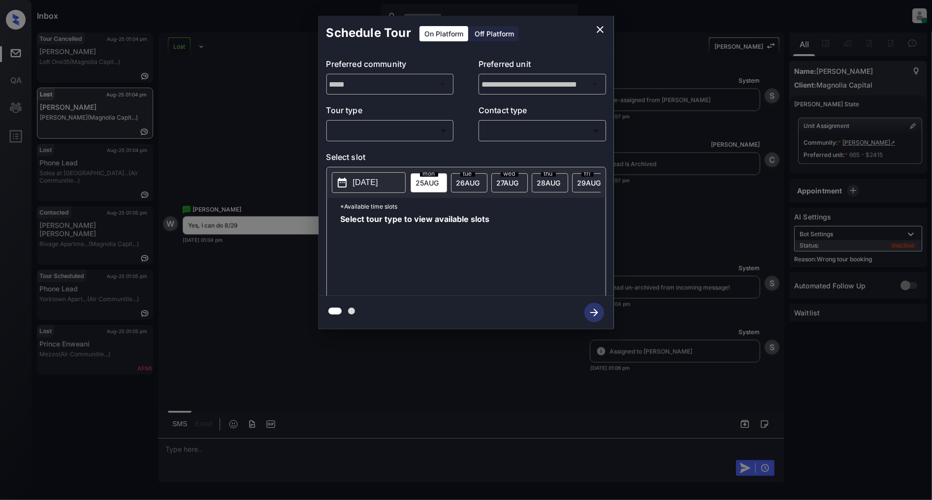
click at [381, 134] on body "Inbox Patrick Deasis Online Set yourself offline Set yourself on break Profile …" at bounding box center [466, 250] width 932 height 500
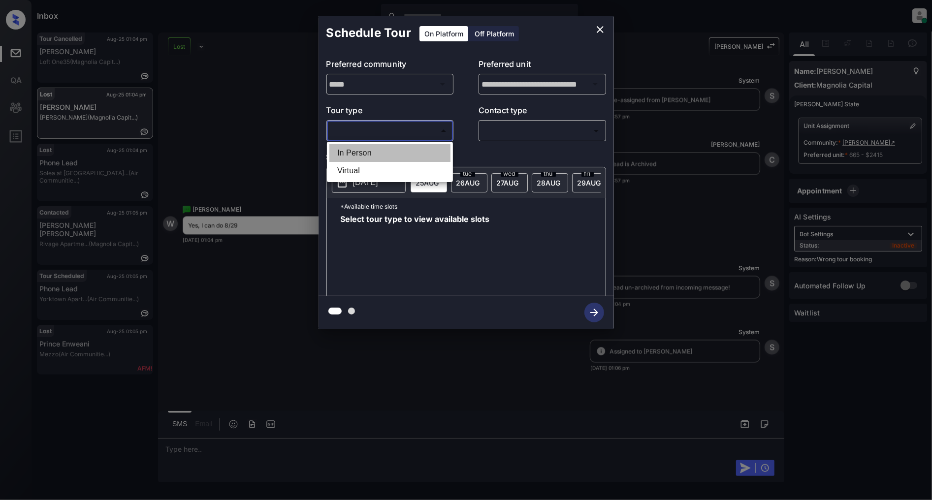
click at [381, 155] on li "In Person" at bounding box center [389, 153] width 121 height 18
type input "********"
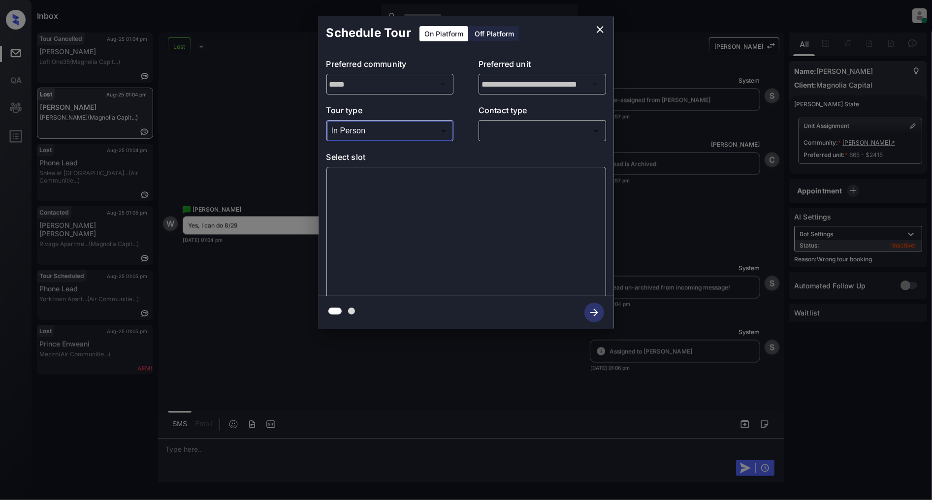
click at [527, 128] on body "Inbox Patrick Deasis Online Set yourself offline Set yourself on break Profile …" at bounding box center [466, 250] width 932 height 500
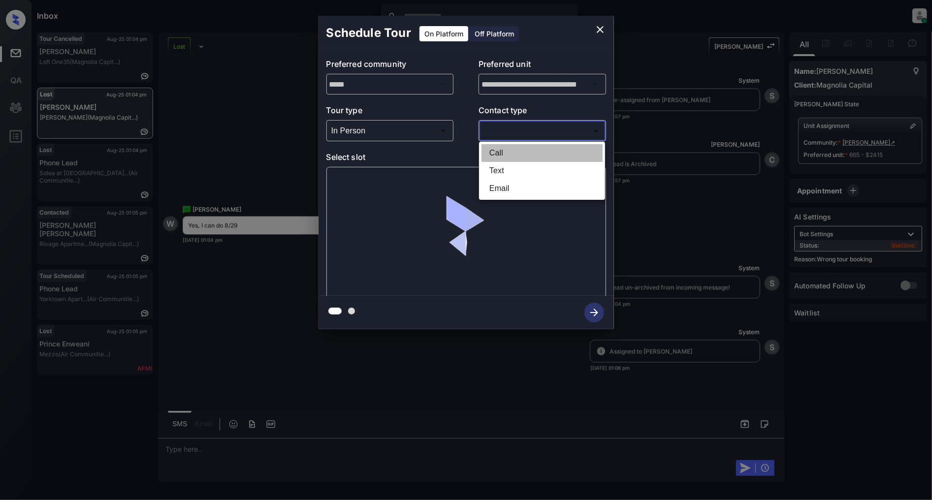
click at [511, 161] on li "Call" at bounding box center [542, 153] width 121 height 18
click at [554, 126] on body "Inbox Patrick Deasis Online Set yourself offline Set yourself on break Profile …" at bounding box center [466, 250] width 932 height 500
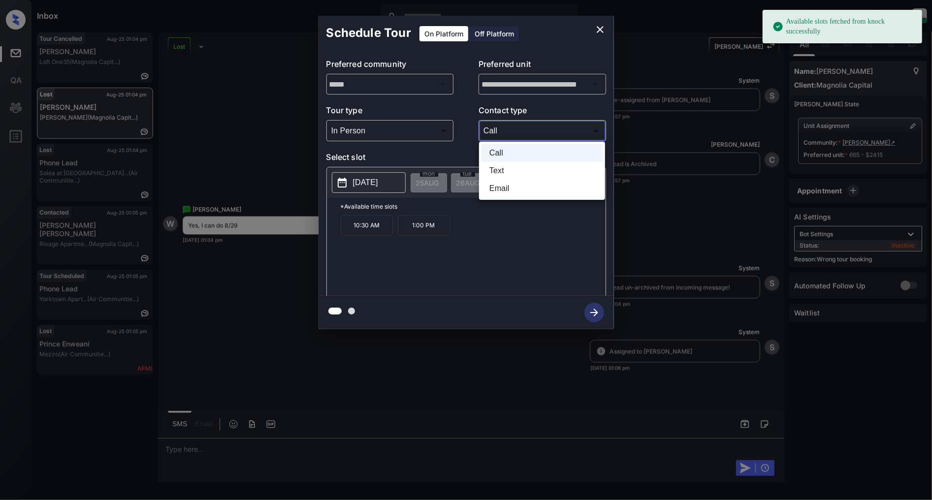
click at [508, 169] on li "Text" at bounding box center [542, 171] width 121 height 18
type input "****"
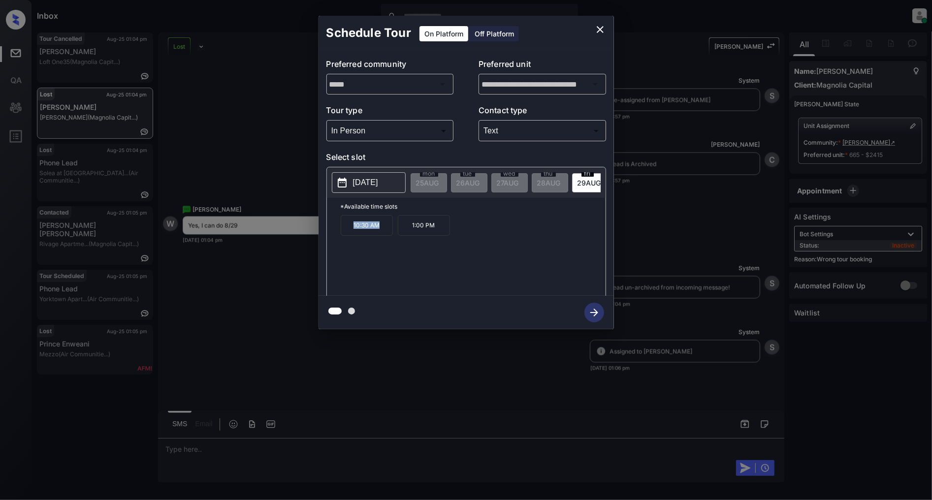
drag, startPoint x: 380, startPoint y: 229, endPoint x: 321, endPoint y: 232, distance: 59.6
click at [321, 232] on div "**********" at bounding box center [466, 173] width 295 height 246
copy p "10:30 AM"
drag, startPoint x: 440, startPoint y: 233, endPoint x: 402, endPoint y: 238, distance: 38.2
click at [402, 236] on p "1:00 PM" at bounding box center [424, 225] width 52 height 21
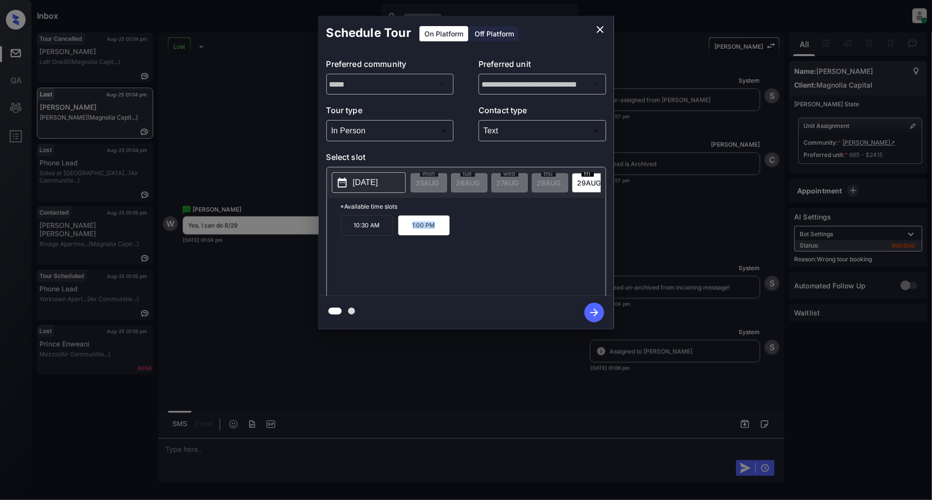
copy p "1:00 PM"
click at [597, 26] on icon "close" at bounding box center [600, 30] width 12 height 12
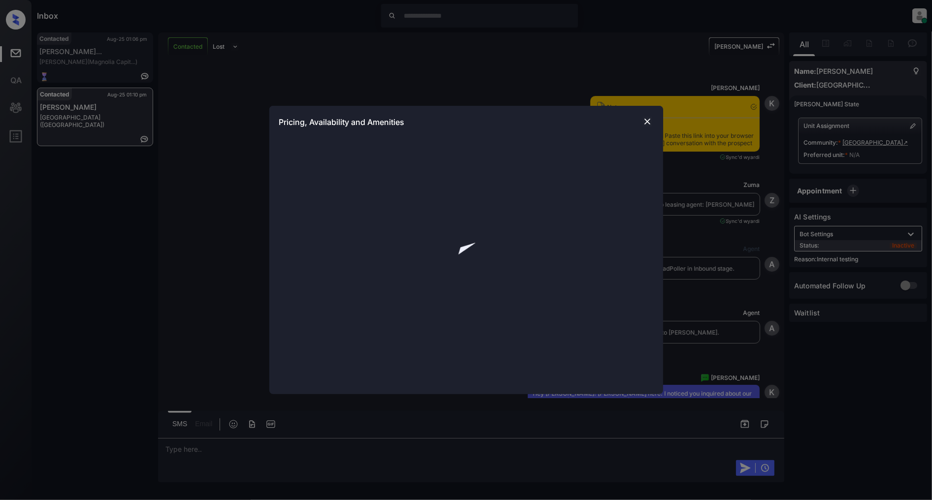
scroll to position [1942, 0]
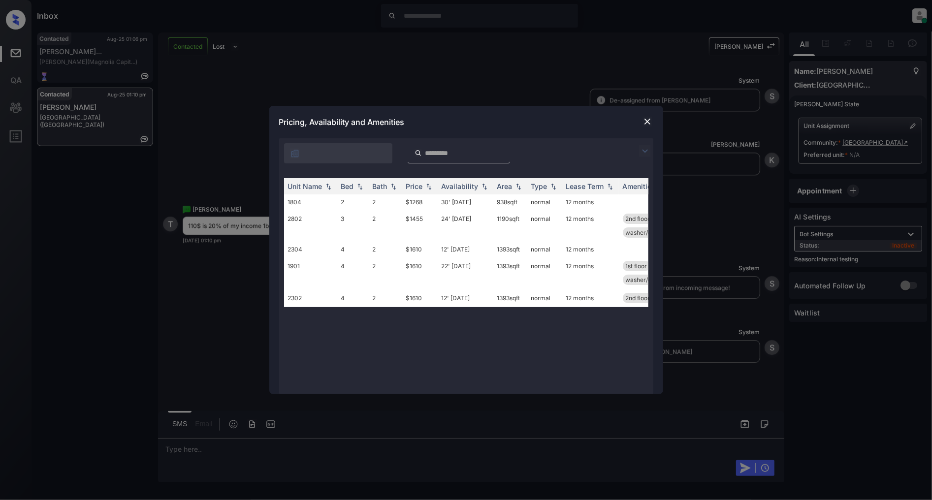
click at [648, 150] on img at bounding box center [645, 151] width 12 height 12
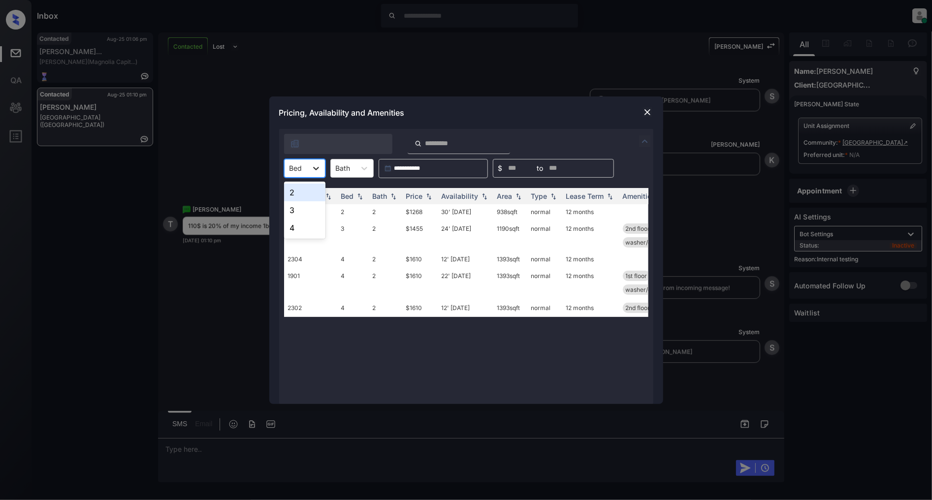
click at [318, 167] on icon at bounding box center [316, 168] width 6 height 3
click at [647, 108] on img at bounding box center [648, 112] width 10 height 10
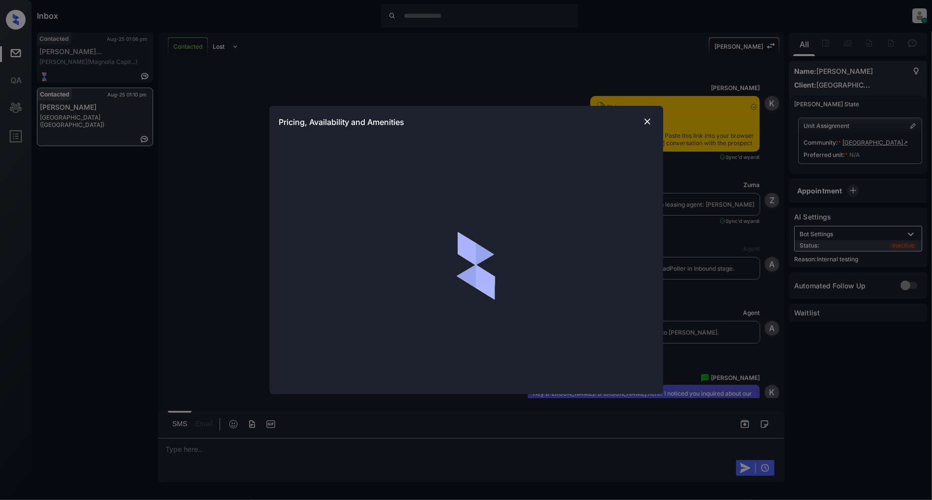
scroll to position [1942, 0]
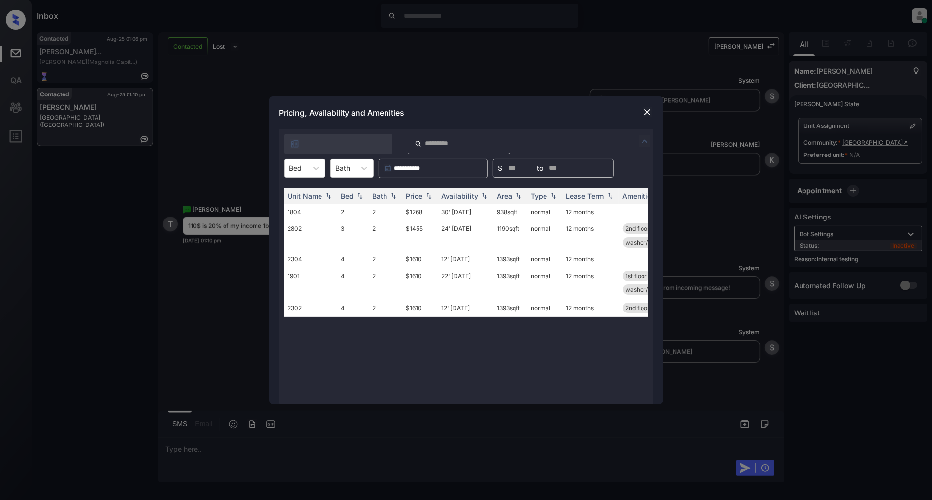
click at [648, 111] on img at bounding box center [648, 112] width 10 height 10
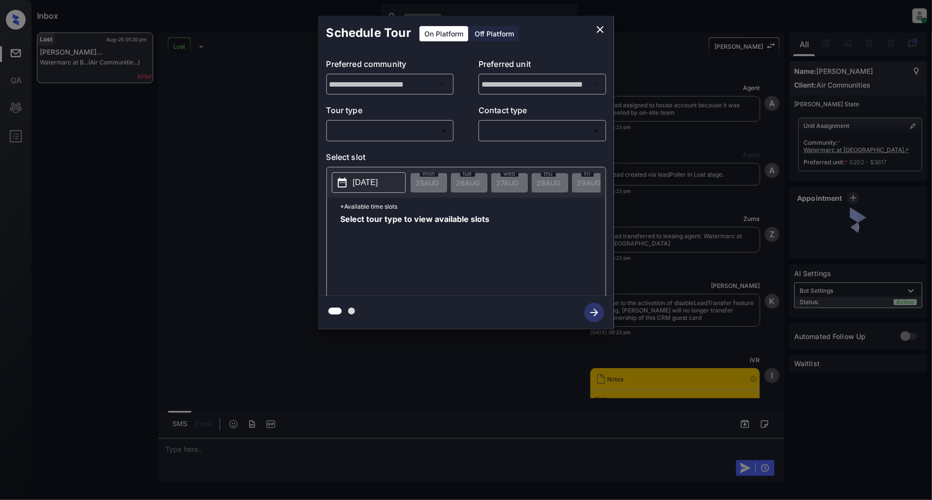
scroll to position [1769, 0]
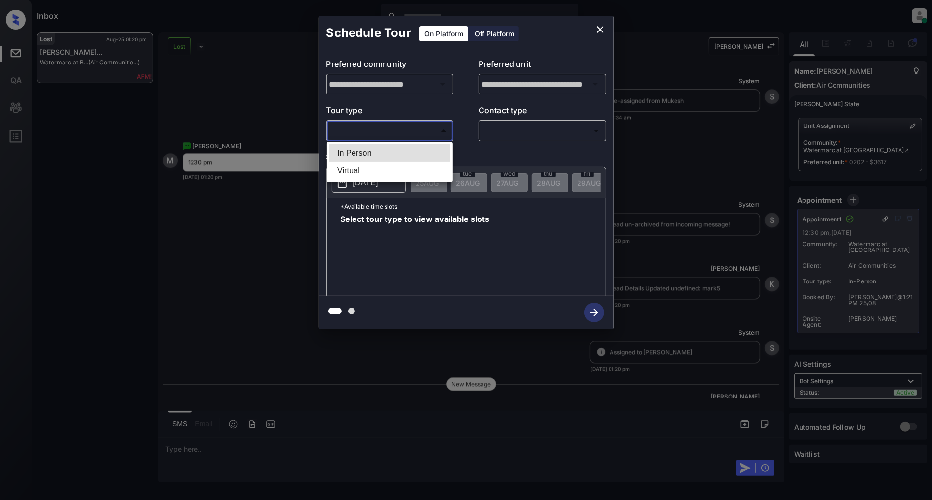
click at [396, 139] on body "Inbox [PERSON_NAME] Online Set yourself offline Set yourself on break Profile S…" at bounding box center [466, 250] width 932 height 500
click at [376, 153] on li "In Person" at bounding box center [389, 153] width 121 height 18
type input "********"
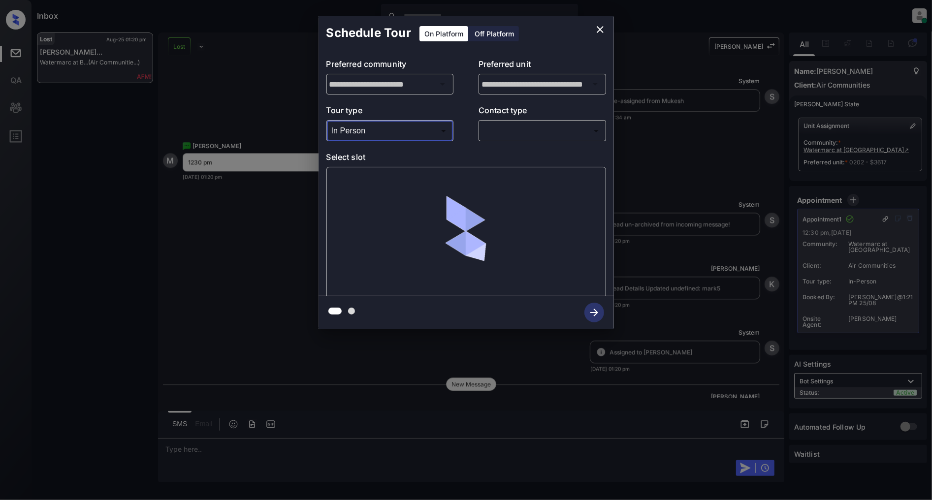
click at [524, 137] on body "Inbox [PERSON_NAME] Online Set yourself offline Set yourself on break Profile S…" at bounding box center [466, 250] width 932 height 500
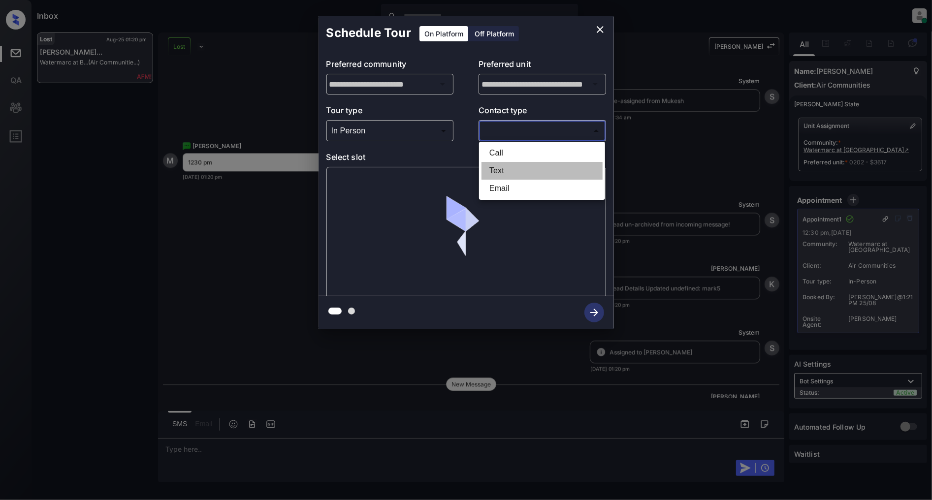
click at [505, 167] on li "Text" at bounding box center [542, 171] width 121 height 18
type input "****"
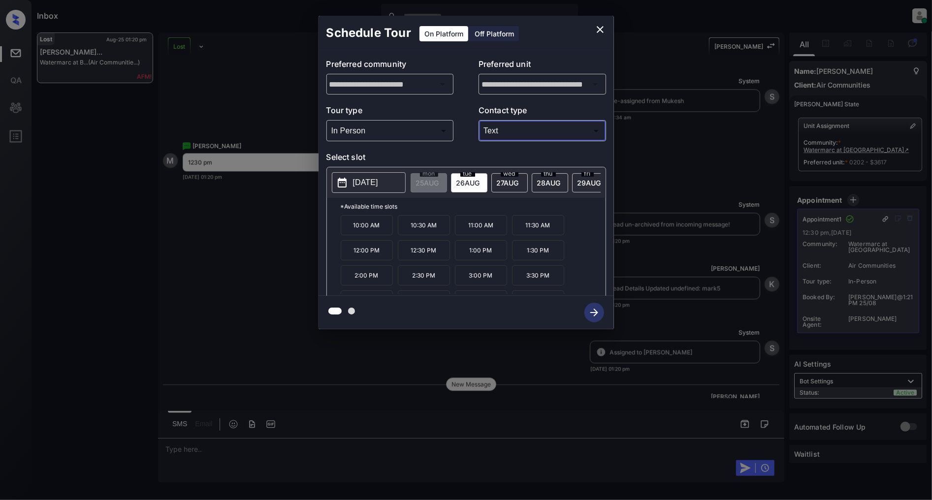
click at [415, 254] on p "12:30 PM" at bounding box center [424, 250] width 52 height 20
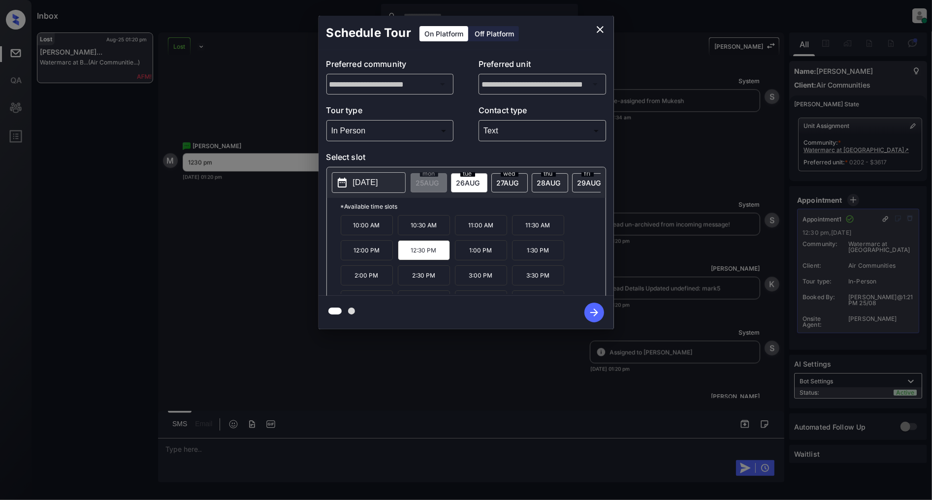
click at [591, 316] on icon "button" at bounding box center [595, 313] width 20 height 20
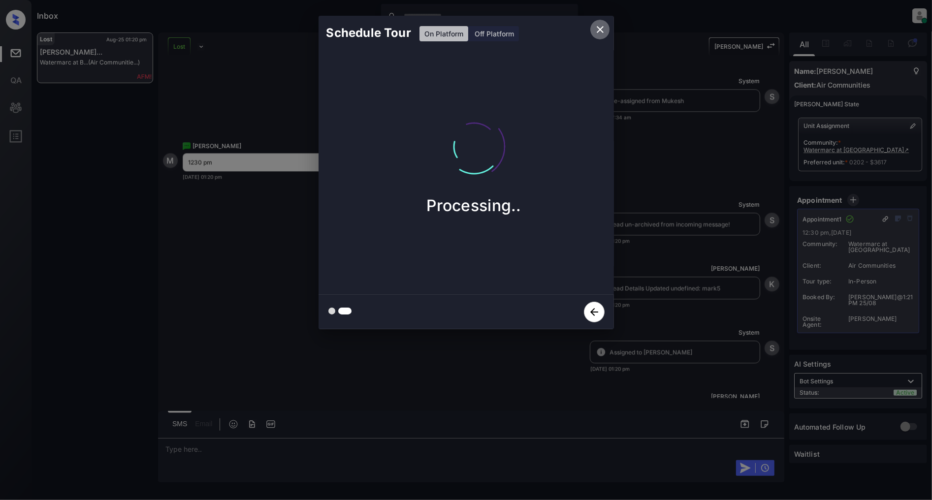
click at [598, 27] on icon "close" at bounding box center [600, 29] width 7 height 7
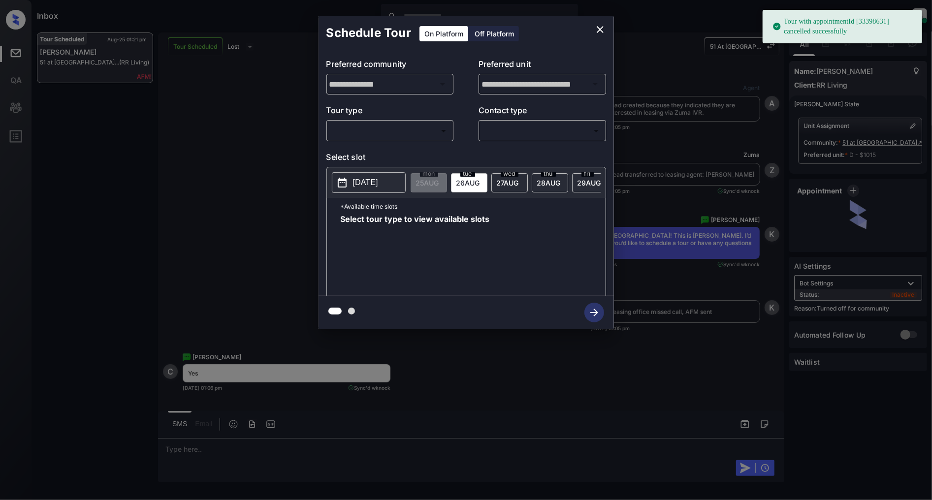
scroll to position [5946, 0]
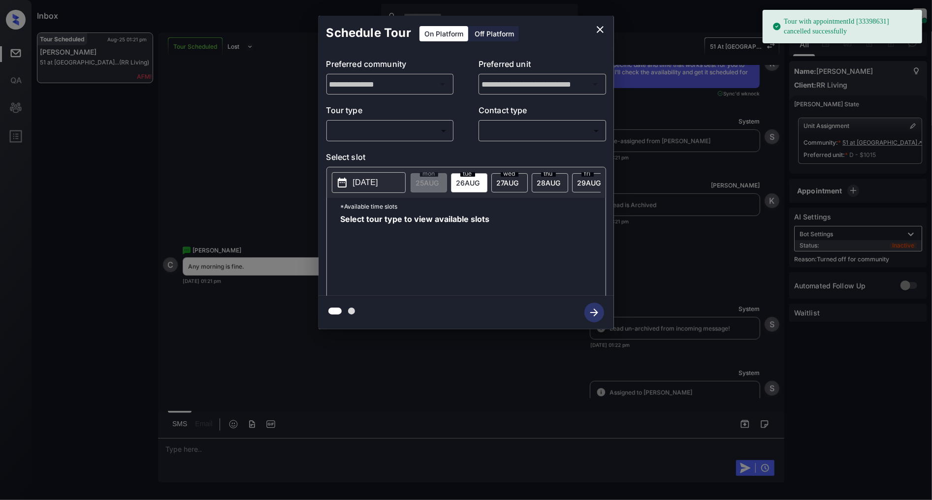
click at [402, 136] on body "Tour with appointmentId [33398631] cancelled successfully Inbox Patrick Deasis …" at bounding box center [466, 250] width 932 height 500
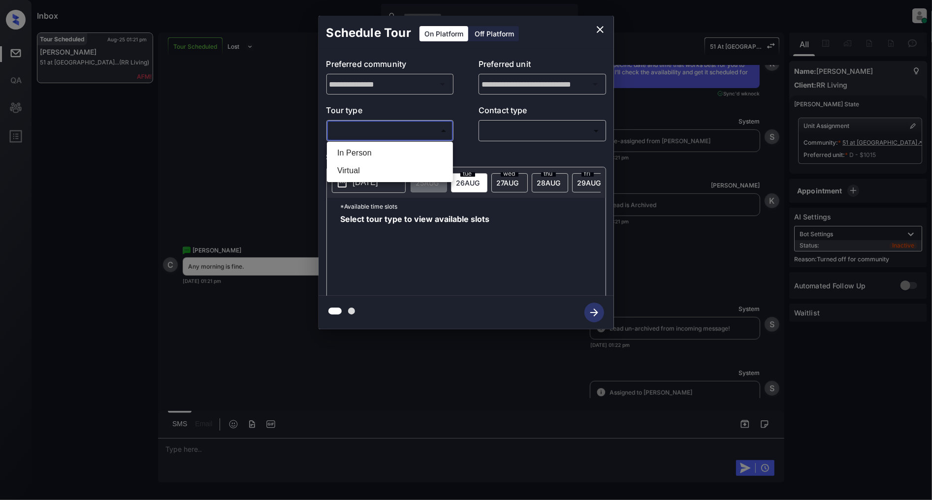
click at [372, 153] on li "In Person" at bounding box center [389, 153] width 121 height 18
type input "********"
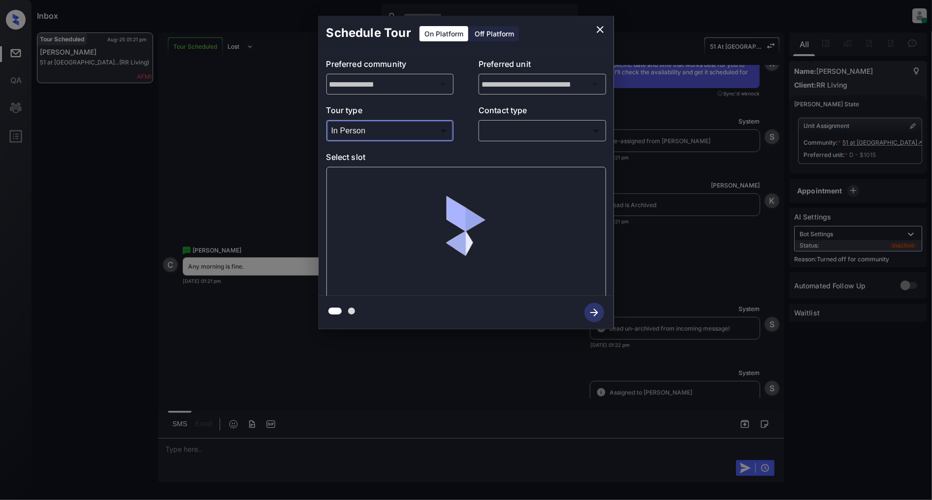
click at [523, 127] on body "Inbox Patrick Deasis Online Set yourself offline Set yourself on break Profile …" at bounding box center [466, 250] width 932 height 500
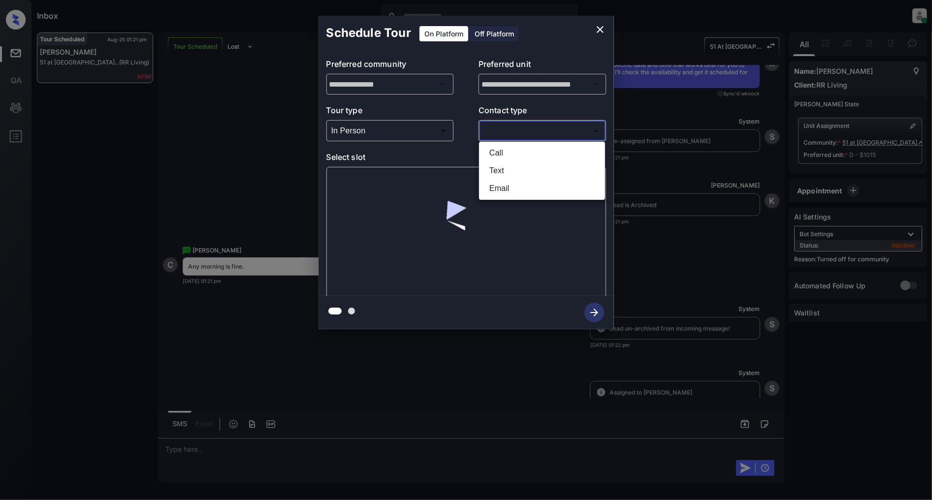
click at [518, 170] on li "Text" at bounding box center [542, 171] width 121 height 18
type input "****"
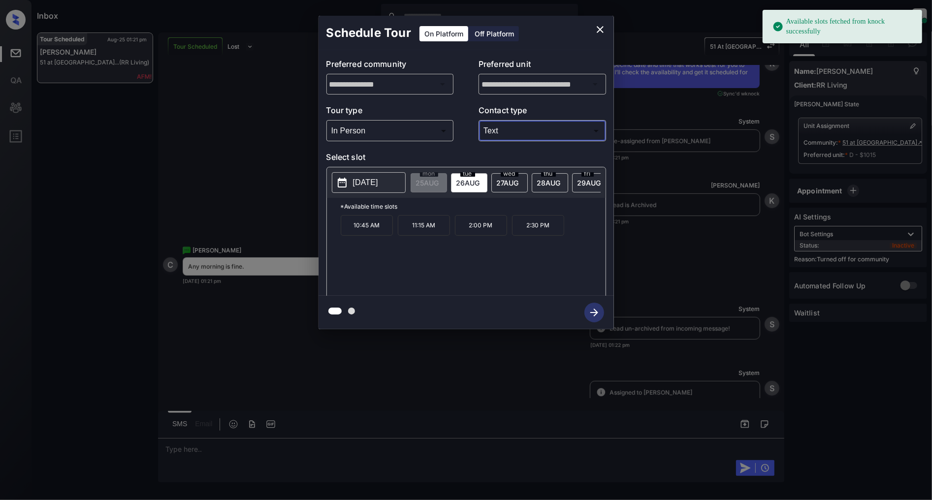
click at [368, 185] on p "2025-08-26" at bounding box center [365, 183] width 25 height 12
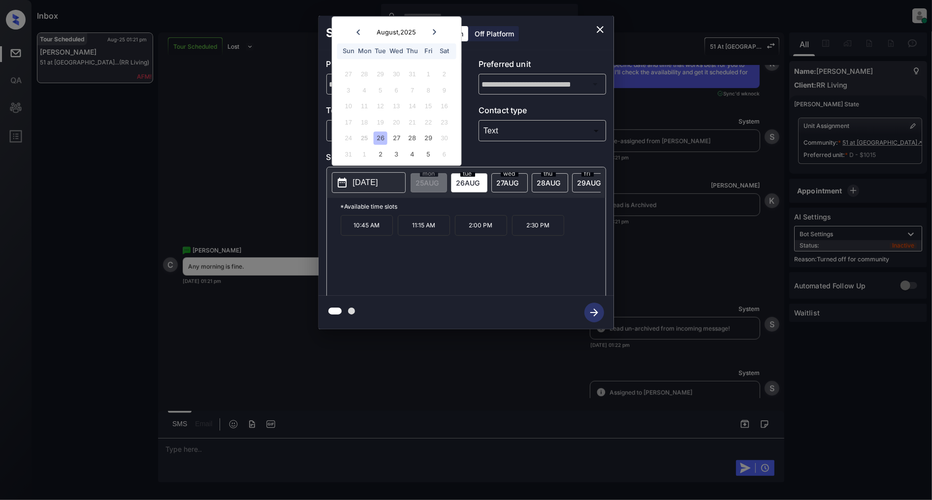
click at [508, 187] on div "wed 27 AUG" at bounding box center [509, 182] width 36 height 19
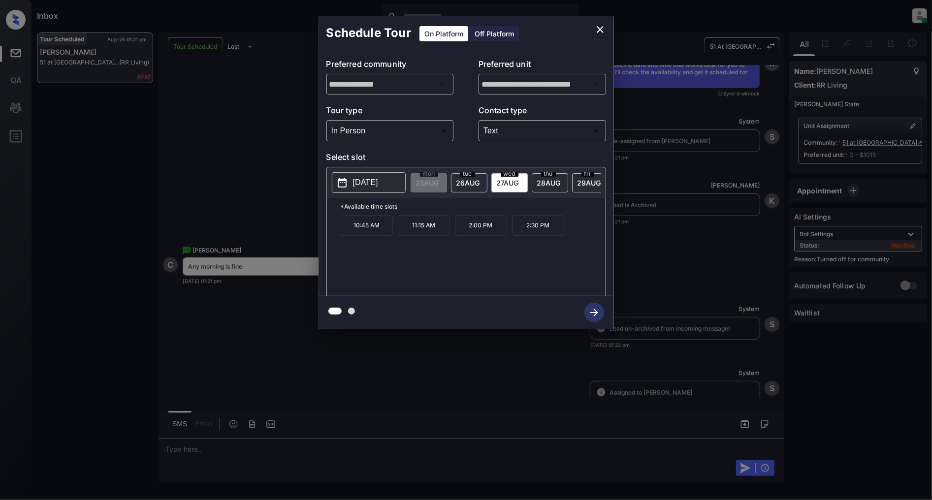
click at [463, 182] on span "26 AUG" at bounding box center [468, 183] width 24 height 8
drag, startPoint x: 387, startPoint y: 233, endPoint x: 349, endPoint y: 232, distance: 37.9
click at [349, 232] on p "10:45 AM" at bounding box center [367, 225] width 52 height 21
copy p "10:45 AM"
click at [599, 31] on icon "close" at bounding box center [600, 29] width 7 height 7
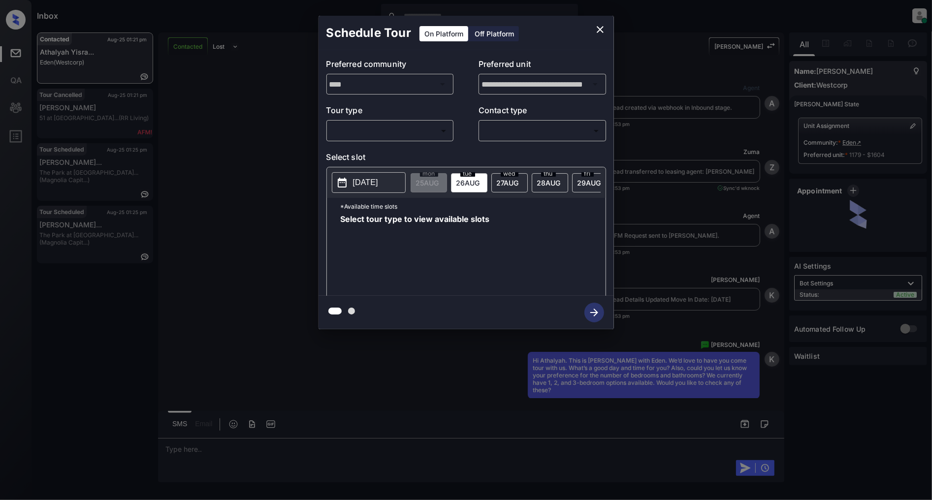
scroll to position [1065, 0]
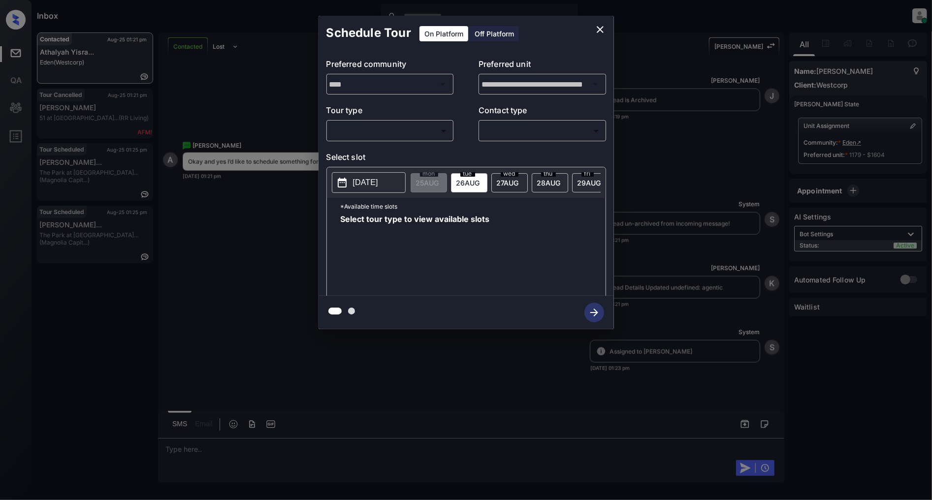
click at [420, 135] on body "Inbox [PERSON_NAME] Online Set yourself offline Set yourself on break Profile S…" at bounding box center [466, 250] width 932 height 500
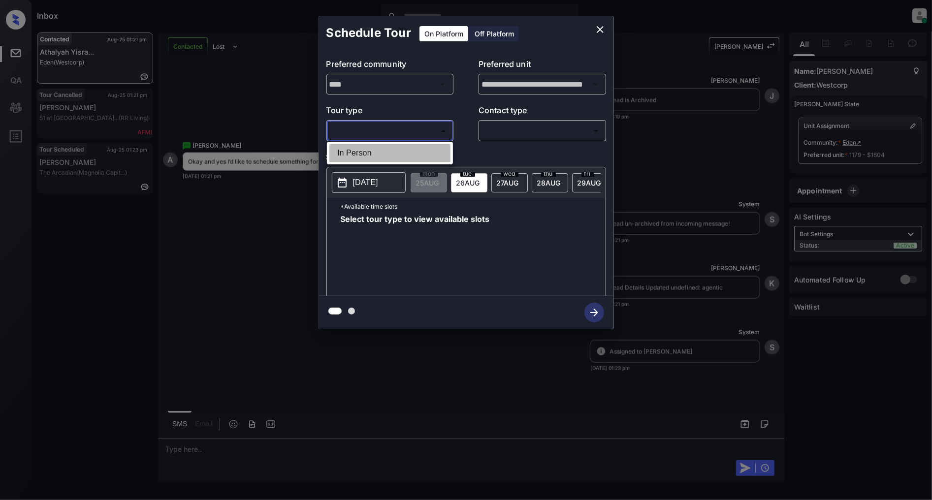
click at [396, 153] on li "In Person" at bounding box center [389, 153] width 121 height 18
type input "********"
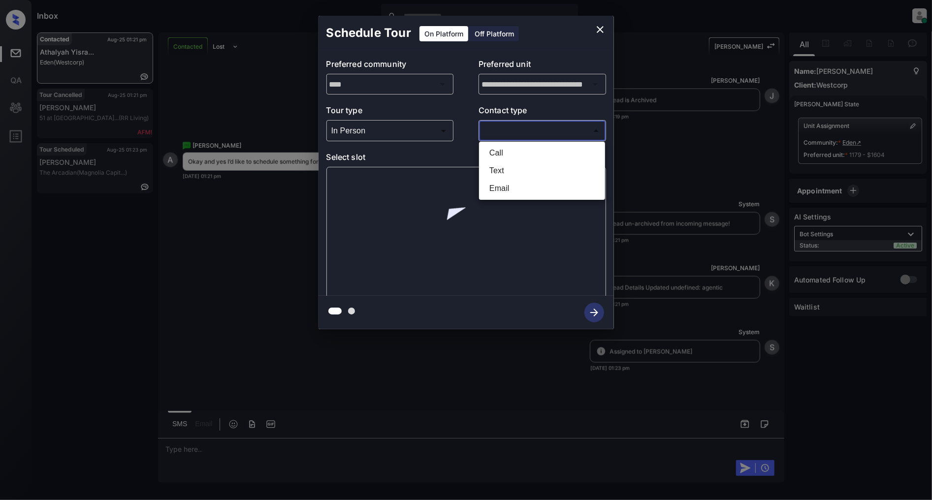
click at [554, 131] on body "Inbox [PERSON_NAME] Online Set yourself offline Set yourself on break Profile S…" at bounding box center [466, 250] width 932 height 500
click at [529, 169] on li "Text" at bounding box center [542, 171] width 121 height 18
type input "****"
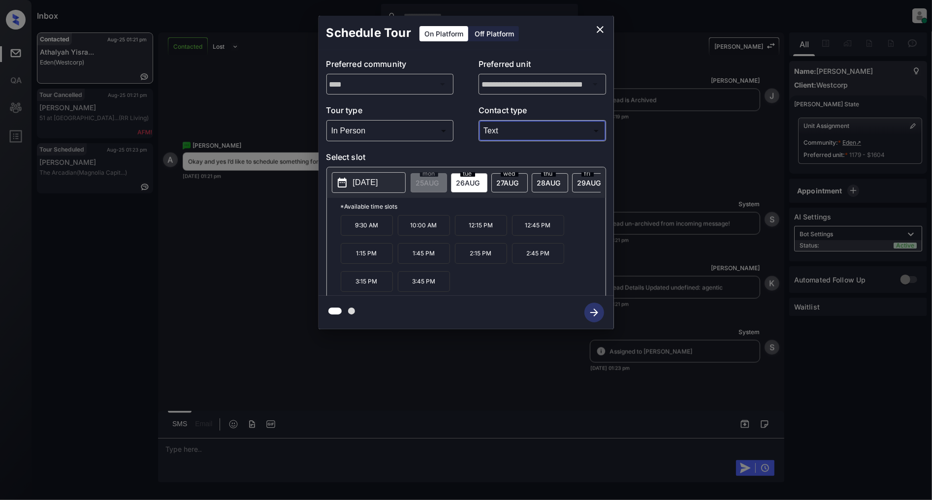
click at [354, 185] on p "2025-08-26" at bounding box center [365, 183] width 25 height 12
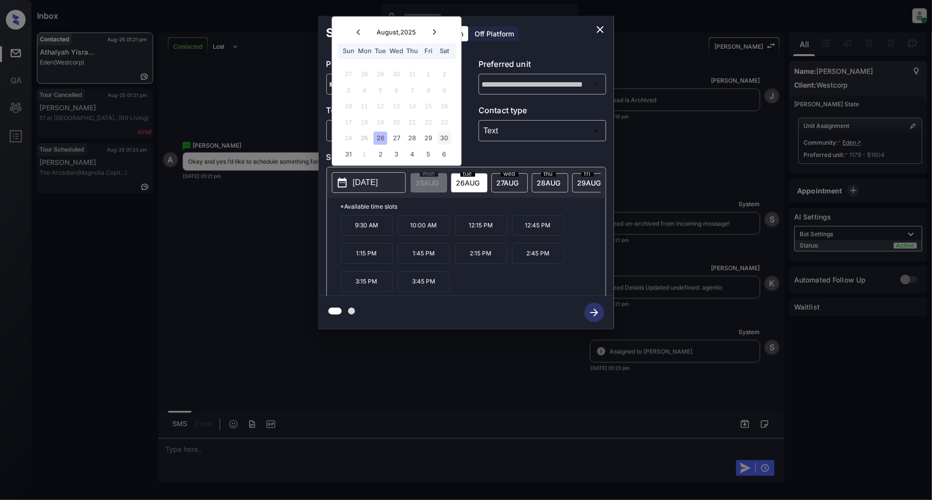
click at [446, 138] on div "30" at bounding box center [444, 138] width 13 height 13
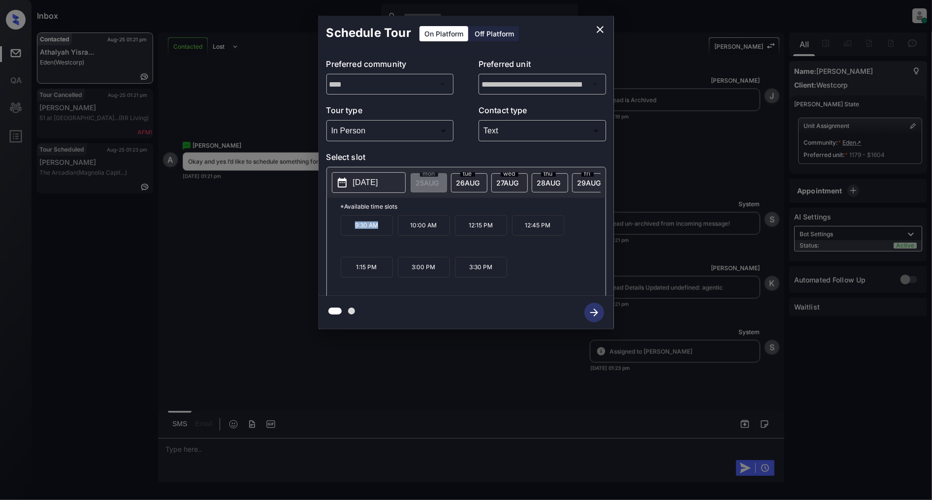
drag, startPoint x: 386, startPoint y: 233, endPoint x: 330, endPoint y: 232, distance: 55.7
click at [330, 232] on div "*Available time slots 9:30 AM 10:00 AM 12:15 PM 12:45 PM 1:15 PM 3:00 PM 3:30 PM" at bounding box center [466, 248] width 279 height 101
copy p "9:30 AM"
drag, startPoint x: 497, startPoint y: 233, endPoint x: 460, endPoint y: 232, distance: 36.9
click at [460, 232] on p "12:15 PM" at bounding box center [481, 225] width 52 height 21
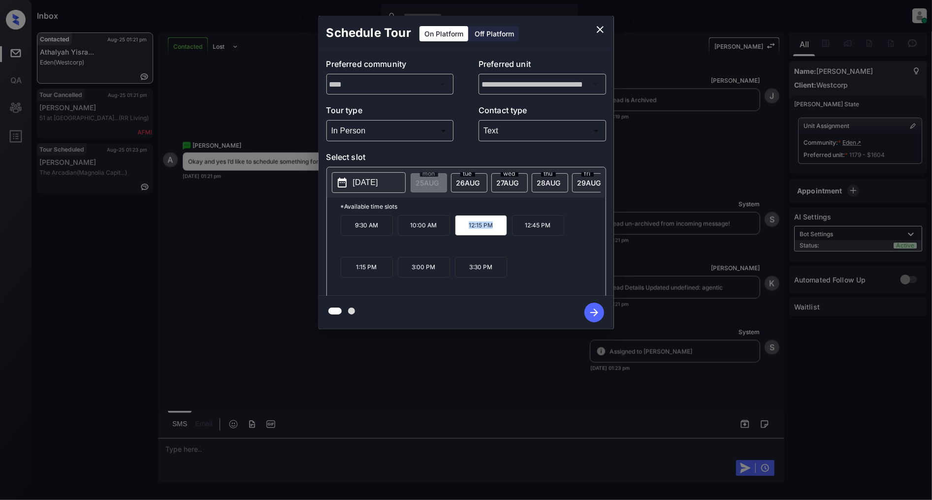
copy p "12:15 PM"
drag, startPoint x: 439, startPoint y: 272, endPoint x: 403, endPoint y: 272, distance: 35.9
click at [403, 272] on p "3:00 PM" at bounding box center [424, 267] width 52 height 21
copy p "3:00 PM"
click at [603, 32] on icon "close" at bounding box center [600, 30] width 12 height 12
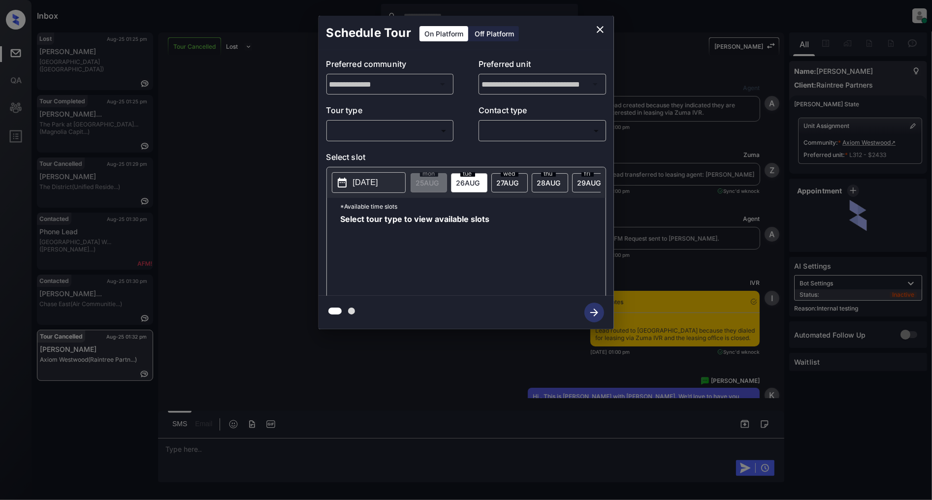
scroll to position [3132, 0]
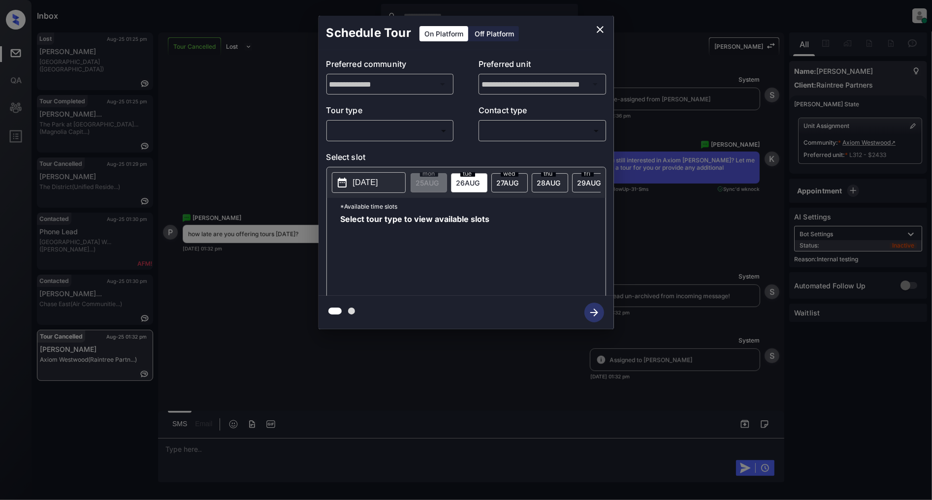
click at [409, 134] on body "Inbox Patrick Deasis Online Set yourself offline Set yourself on break Profile …" at bounding box center [466, 250] width 932 height 500
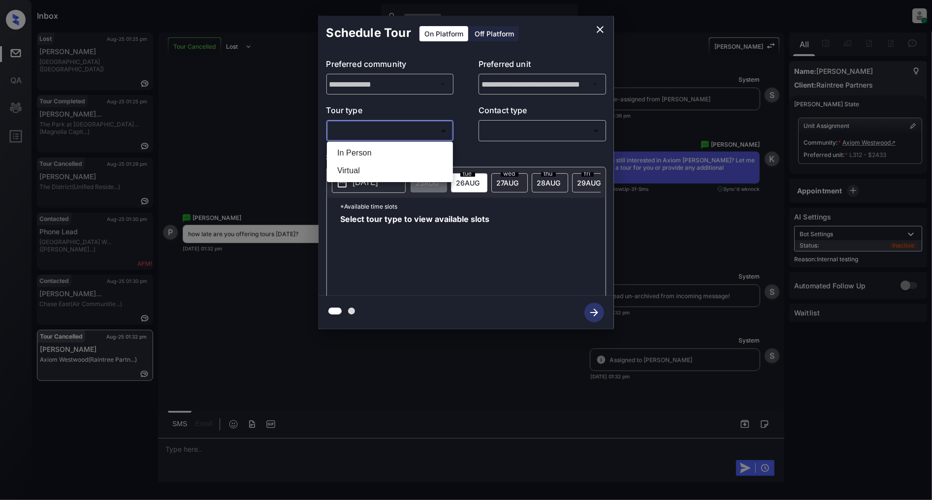
click at [377, 147] on li "In Person" at bounding box center [389, 153] width 121 height 18
type input "********"
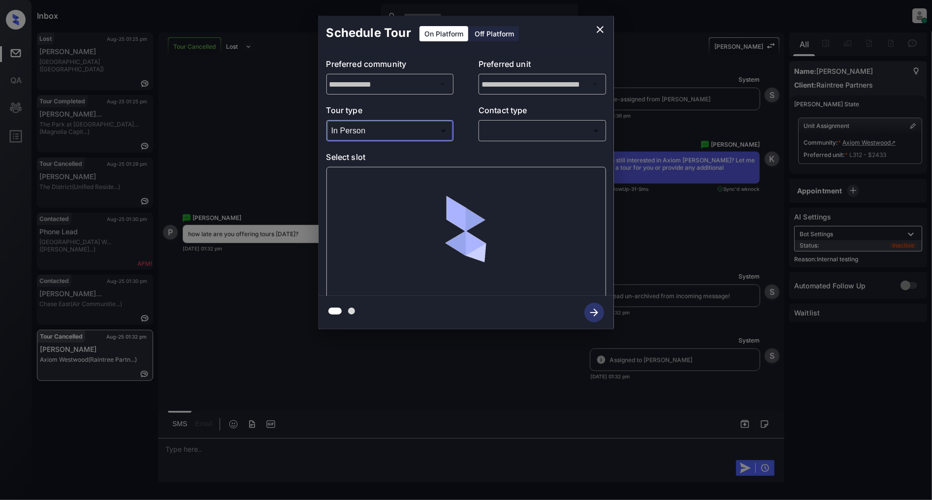
click at [549, 130] on body "Inbox Patrick Deasis Online Set yourself offline Set yourself on break Profile …" at bounding box center [466, 250] width 932 height 500
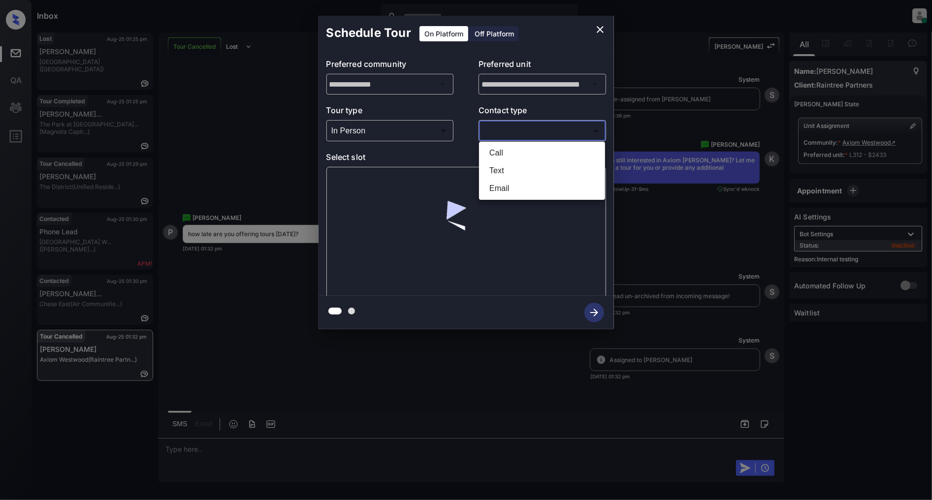
click at [505, 168] on li "Text" at bounding box center [542, 171] width 121 height 18
type input "****"
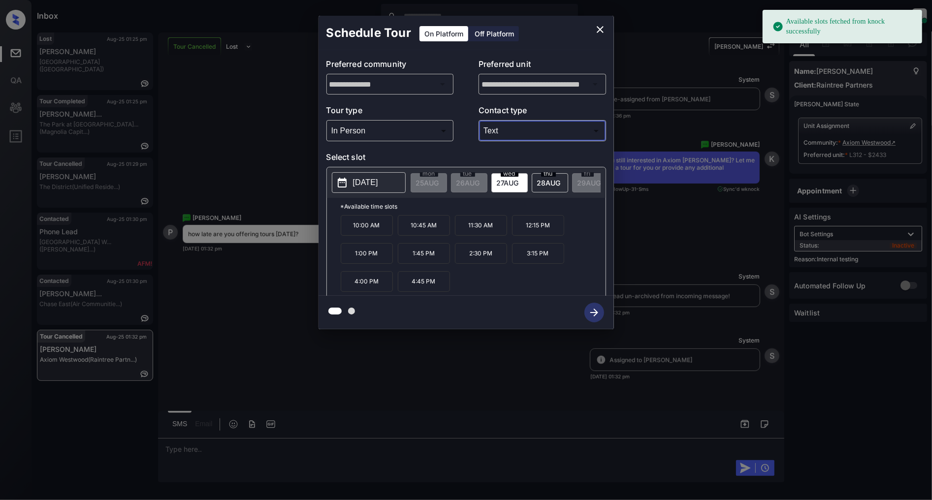
click at [485, 292] on div "10:00 AM 10:45 AM 11:30 AM 12:15 PM 1:00 PM 1:45 PM 2:30 PM 3:15 PM 4:00 PM 4:4…" at bounding box center [473, 254] width 265 height 79
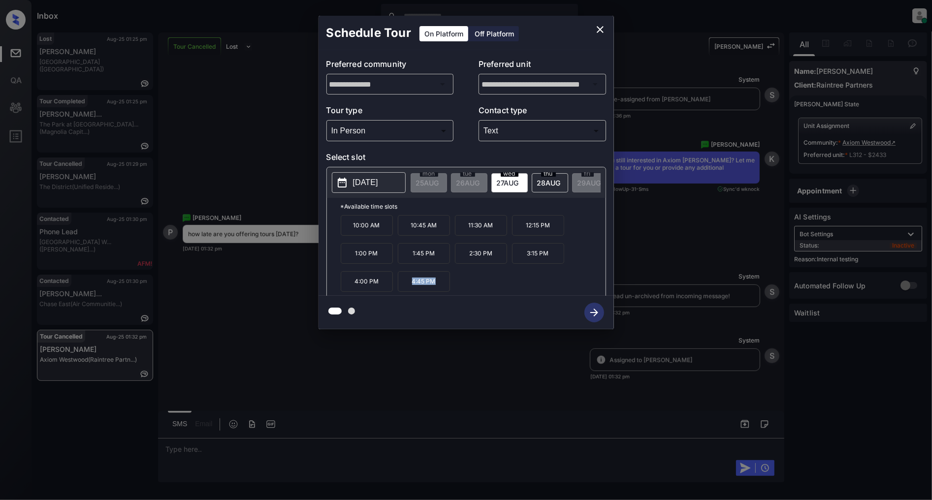
drag, startPoint x: 441, startPoint y: 287, endPoint x: 407, endPoint y: 286, distance: 34.0
click at [407, 286] on p "4:45 PM" at bounding box center [424, 281] width 52 height 21
copy p "4:45 PM"
click at [596, 30] on icon "close" at bounding box center [600, 30] width 12 height 12
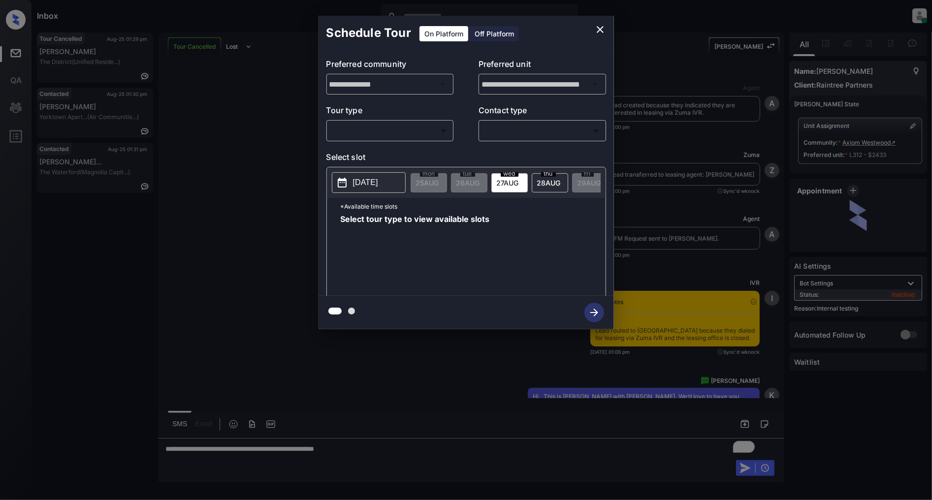
scroll to position [3132, 0]
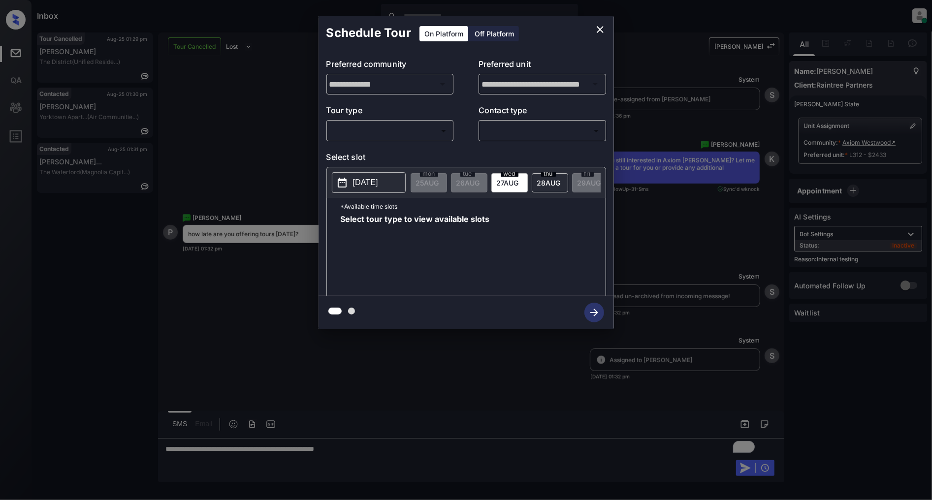
click at [390, 125] on body "Inbox [PERSON_NAME] Online Set yourself offline Set yourself on break Profile S…" at bounding box center [466, 250] width 932 height 500
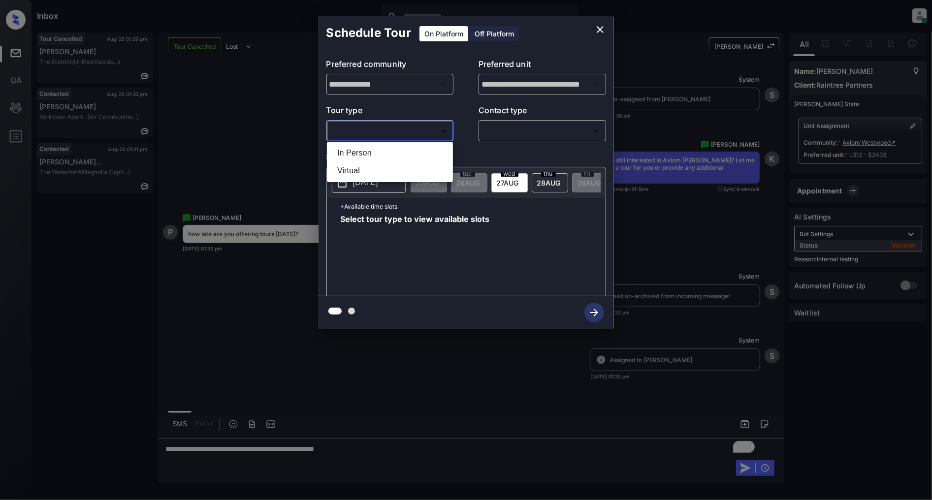
click at [350, 156] on li "In Person" at bounding box center [389, 153] width 121 height 18
type input "********"
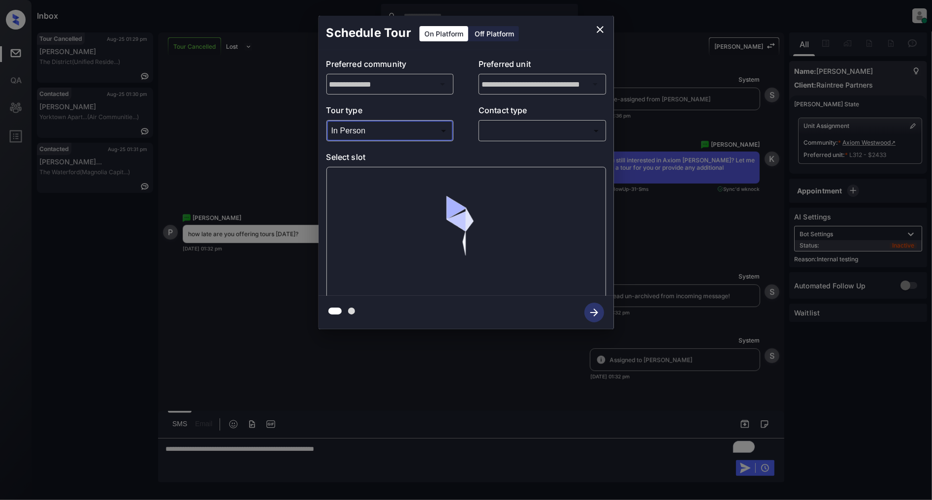
click at [552, 128] on body "Inbox [PERSON_NAME] Online Set yourself offline Set yourself on break Profile S…" at bounding box center [466, 250] width 932 height 500
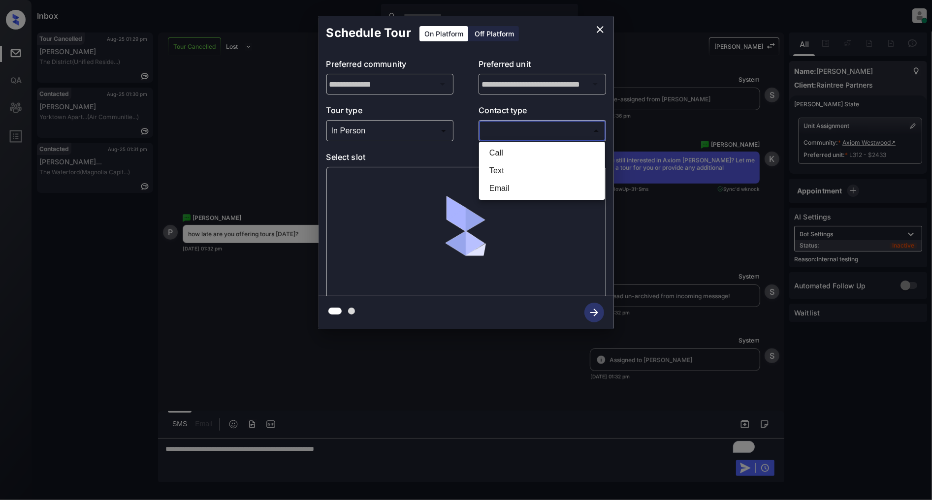
click at [518, 175] on li "Text" at bounding box center [542, 171] width 121 height 18
type input "****"
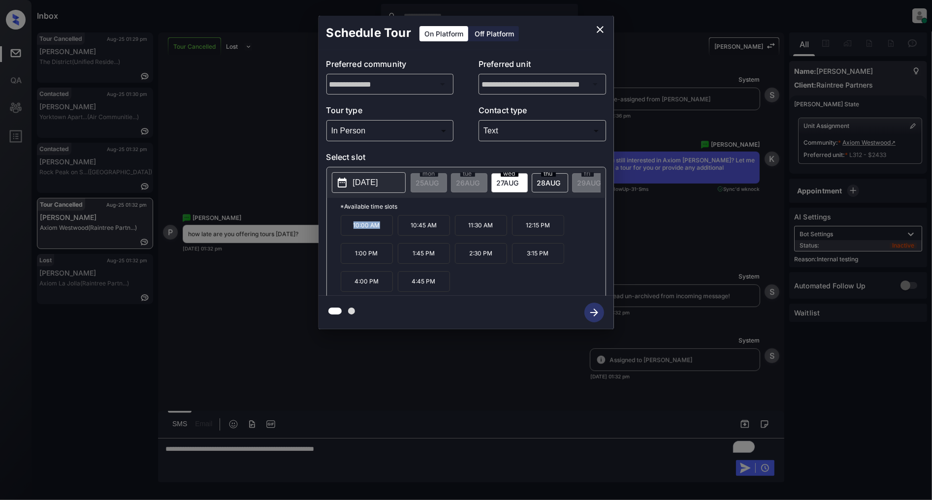
drag, startPoint x: 390, startPoint y: 232, endPoint x: 340, endPoint y: 230, distance: 49.8
click at [341, 230] on p "10:00 AM" at bounding box center [367, 225] width 52 height 21
copy p "10:00 AM"
drag, startPoint x: 380, startPoint y: 261, endPoint x: 341, endPoint y: 260, distance: 39.0
click at [341, 260] on p "1:00 PM" at bounding box center [367, 253] width 52 height 21
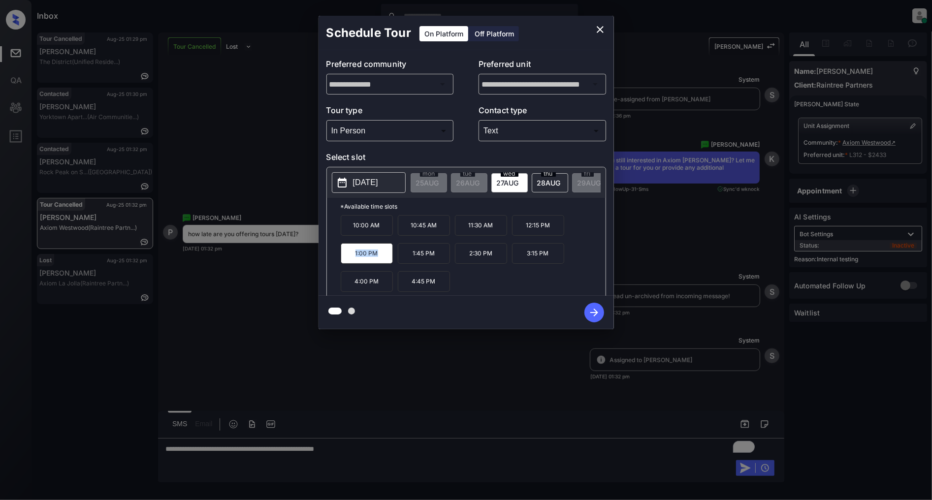
copy p "1:00 PM"
drag, startPoint x: 437, startPoint y: 287, endPoint x: 411, endPoint y: 288, distance: 26.1
click at [411, 288] on p "4:45 PM" at bounding box center [424, 281] width 52 height 21
copy p "4:45 PM"
click at [600, 27] on icon "close" at bounding box center [600, 30] width 12 height 12
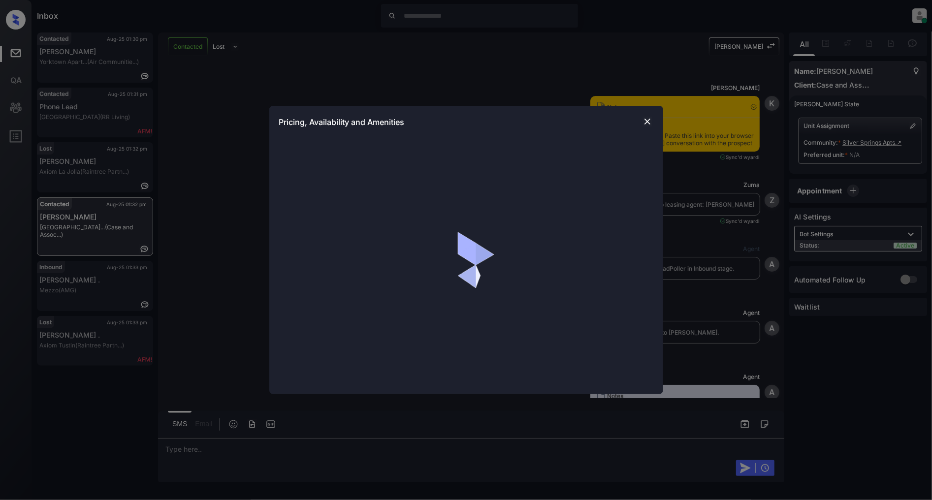
scroll to position [776, 0]
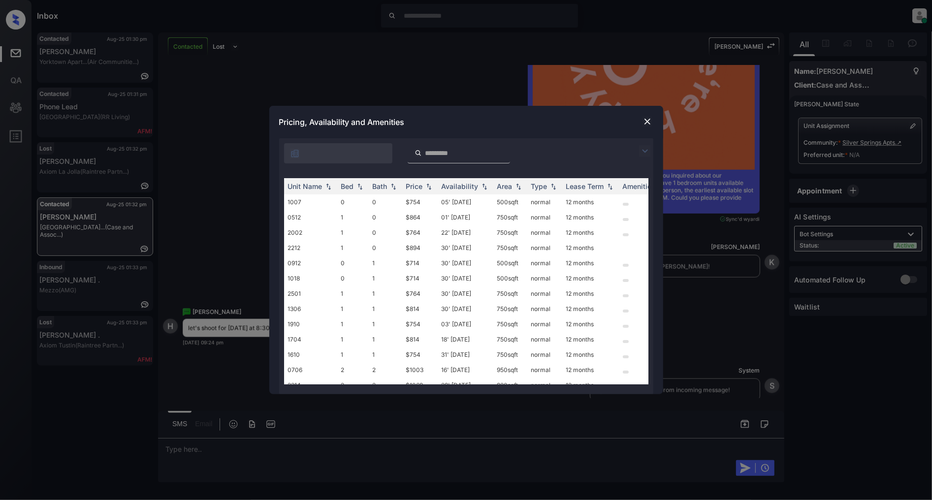
click at [646, 148] on img at bounding box center [645, 151] width 12 height 12
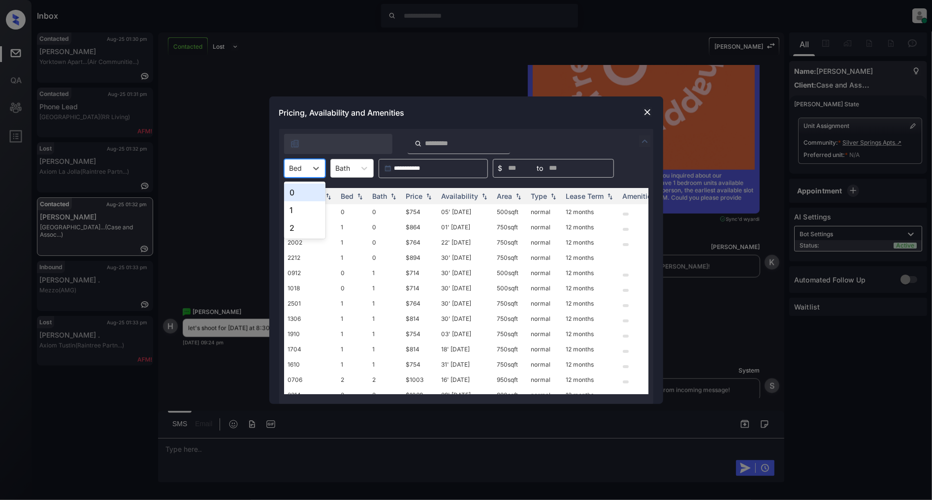
click at [306, 166] on div "Bed" at bounding box center [296, 168] width 23 height 14
click at [299, 207] on div "1" at bounding box center [304, 210] width 41 height 18
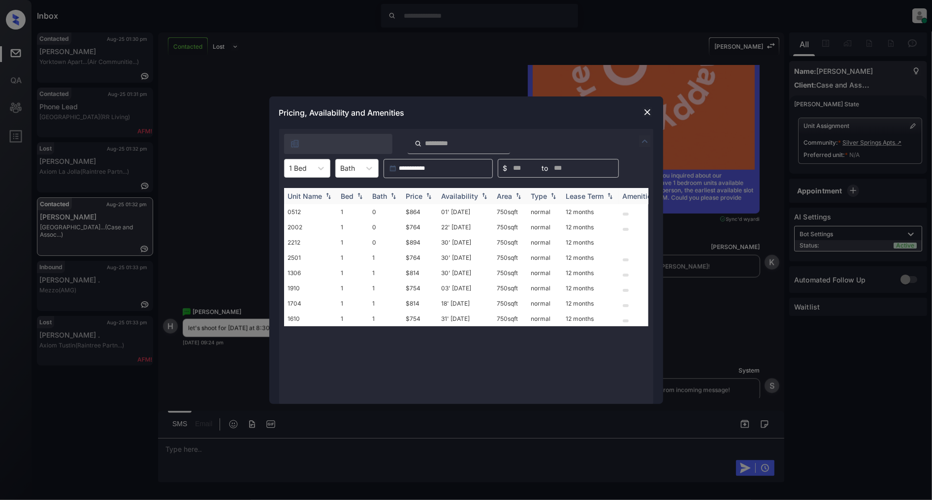
click at [430, 196] on img at bounding box center [429, 196] width 10 height 7
click at [418, 209] on td "$754" at bounding box center [419, 211] width 35 height 15
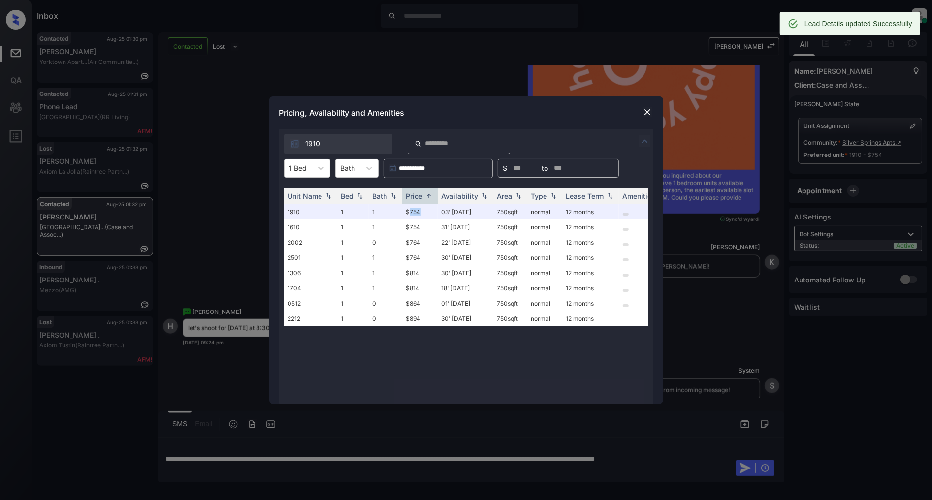
click at [648, 112] on img at bounding box center [648, 112] width 10 height 10
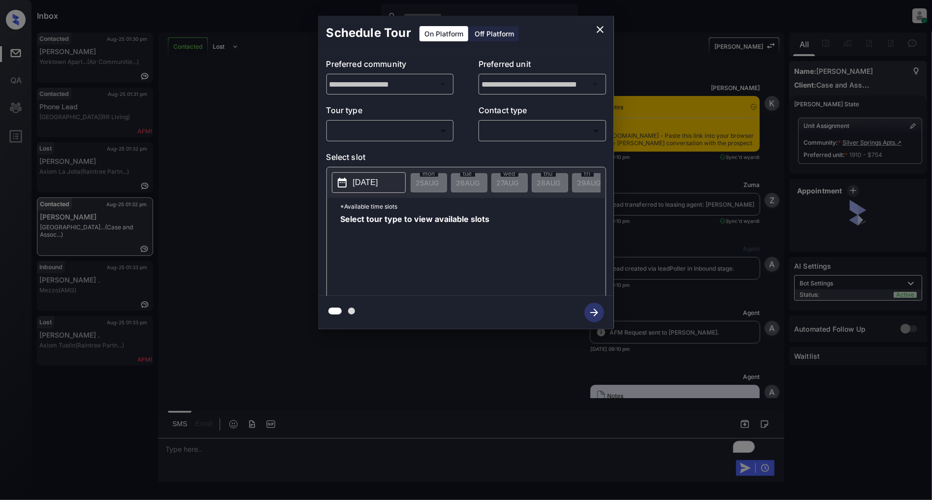
scroll to position [4232, 0]
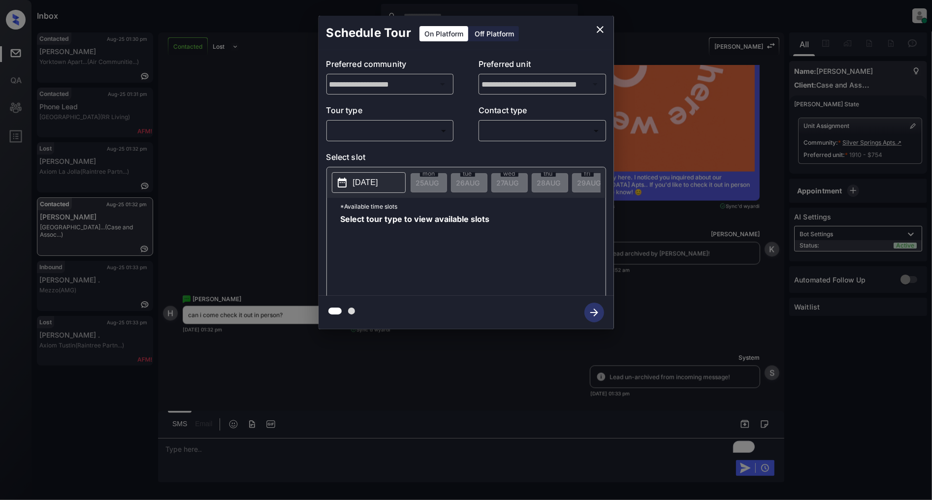
click at [387, 113] on p "Tour type" at bounding box center [390, 112] width 128 height 16
click at [388, 128] on body "Inbox [PERSON_NAME] Online Set yourself offline Set yourself on break Profile S…" at bounding box center [466, 250] width 932 height 500
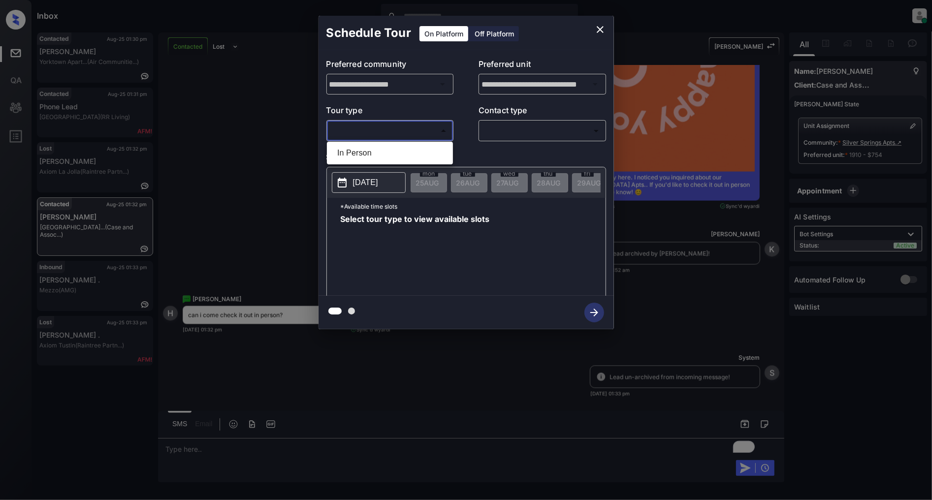
click at [373, 154] on li "In Person" at bounding box center [389, 153] width 121 height 18
type input "********"
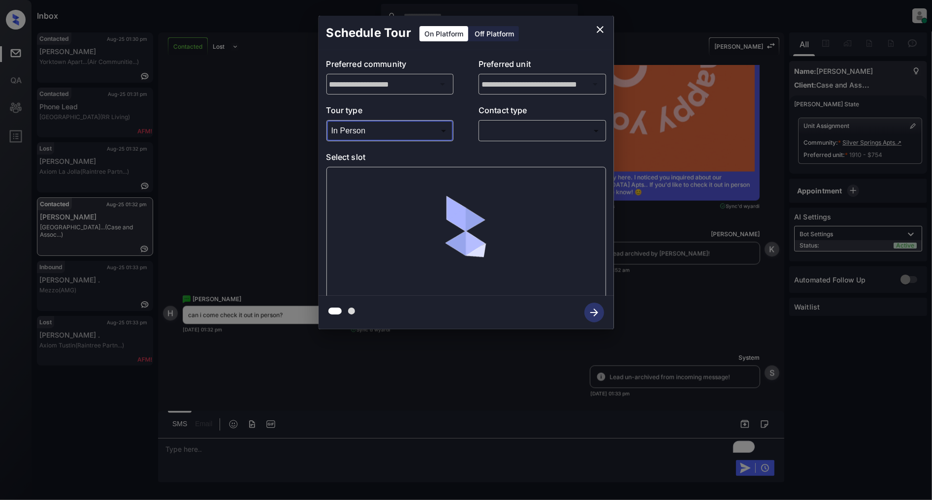
click at [537, 136] on body "Inbox [PERSON_NAME] Online Set yourself offline Set yourself on break Profile S…" at bounding box center [466, 250] width 932 height 500
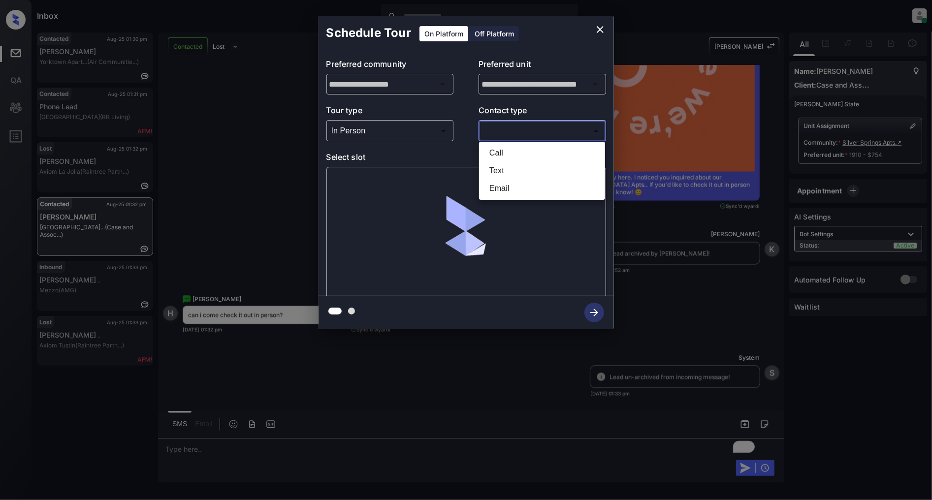
click at [510, 167] on li "Text" at bounding box center [542, 171] width 121 height 18
type input "****"
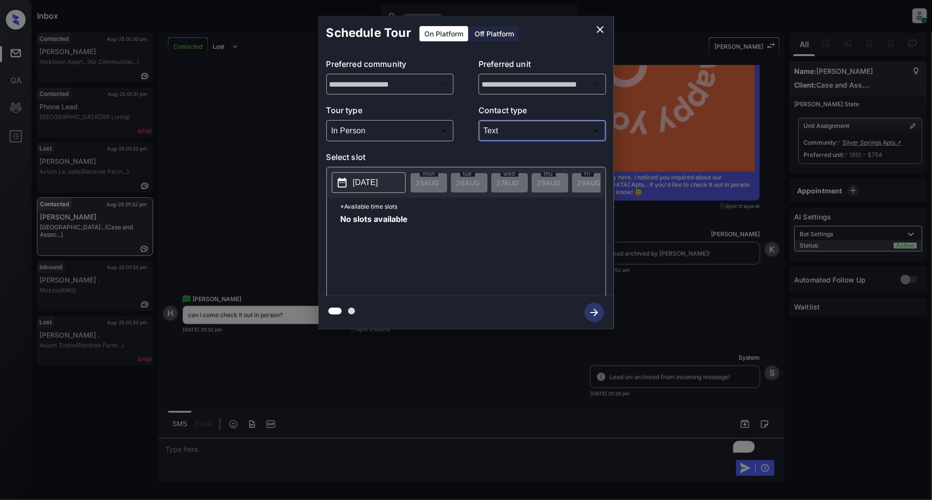
click at [363, 185] on p "[DATE]" at bounding box center [365, 183] width 25 height 12
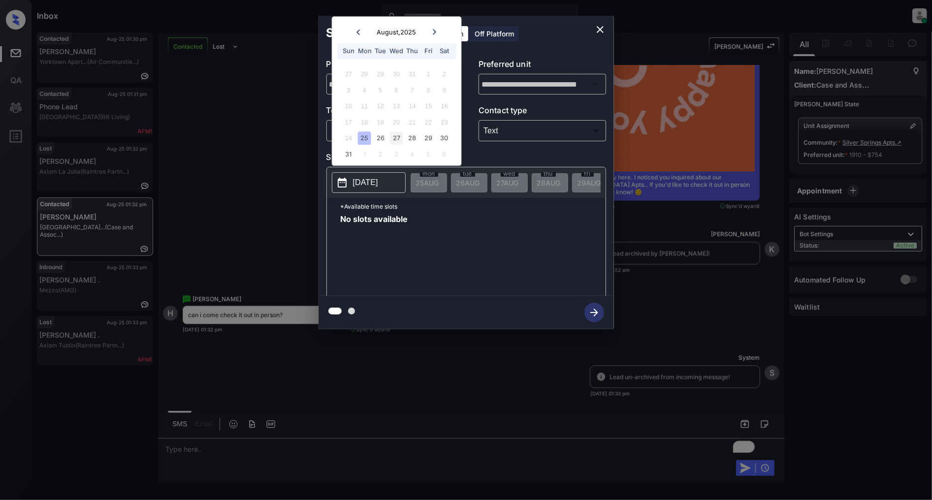
click at [401, 139] on div "27" at bounding box center [396, 138] width 13 height 13
click at [421, 137] on div "24 25 26 27 28 29 30" at bounding box center [396, 138] width 123 height 16
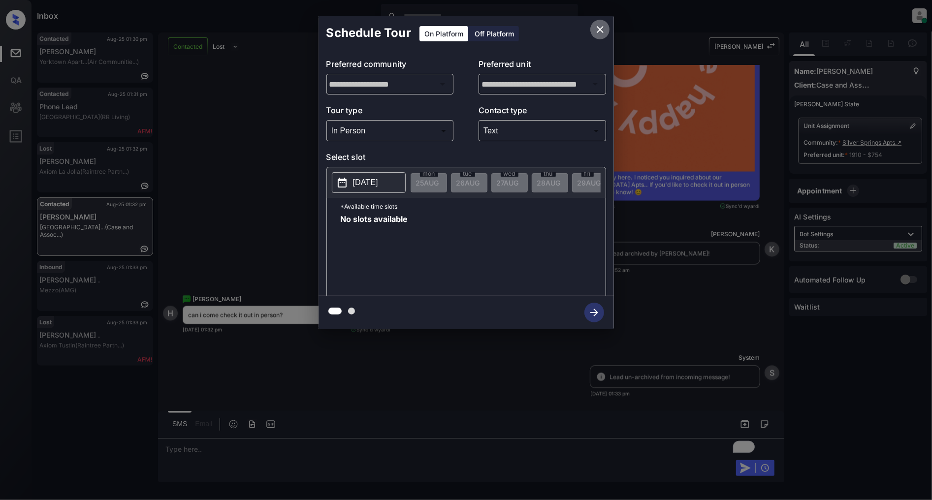
click at [604, 27] on icon "close" at bounding box center [600, 30] width 12 height 12
